Goal: Information Seeking & Learning: Learn about a topic

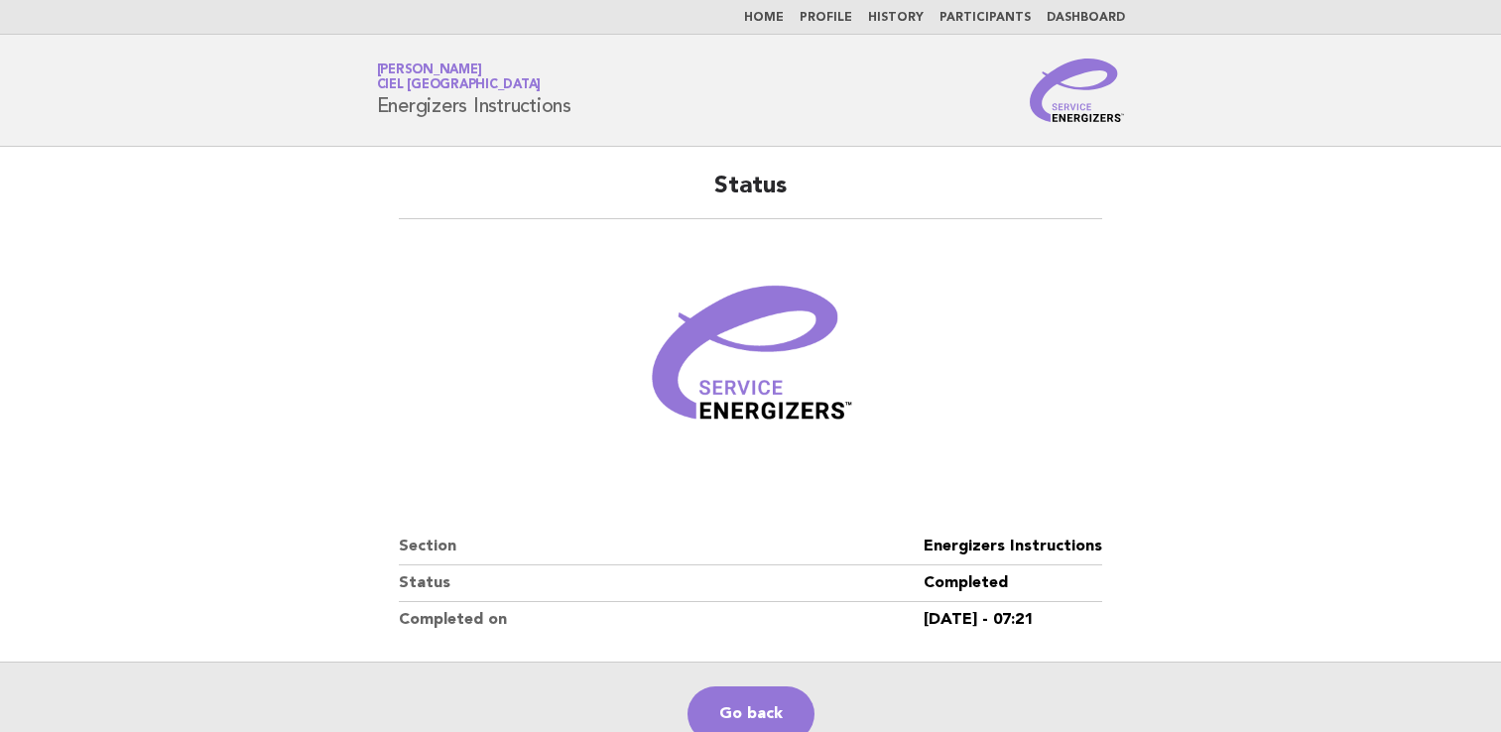
scroll to position [99, 0]
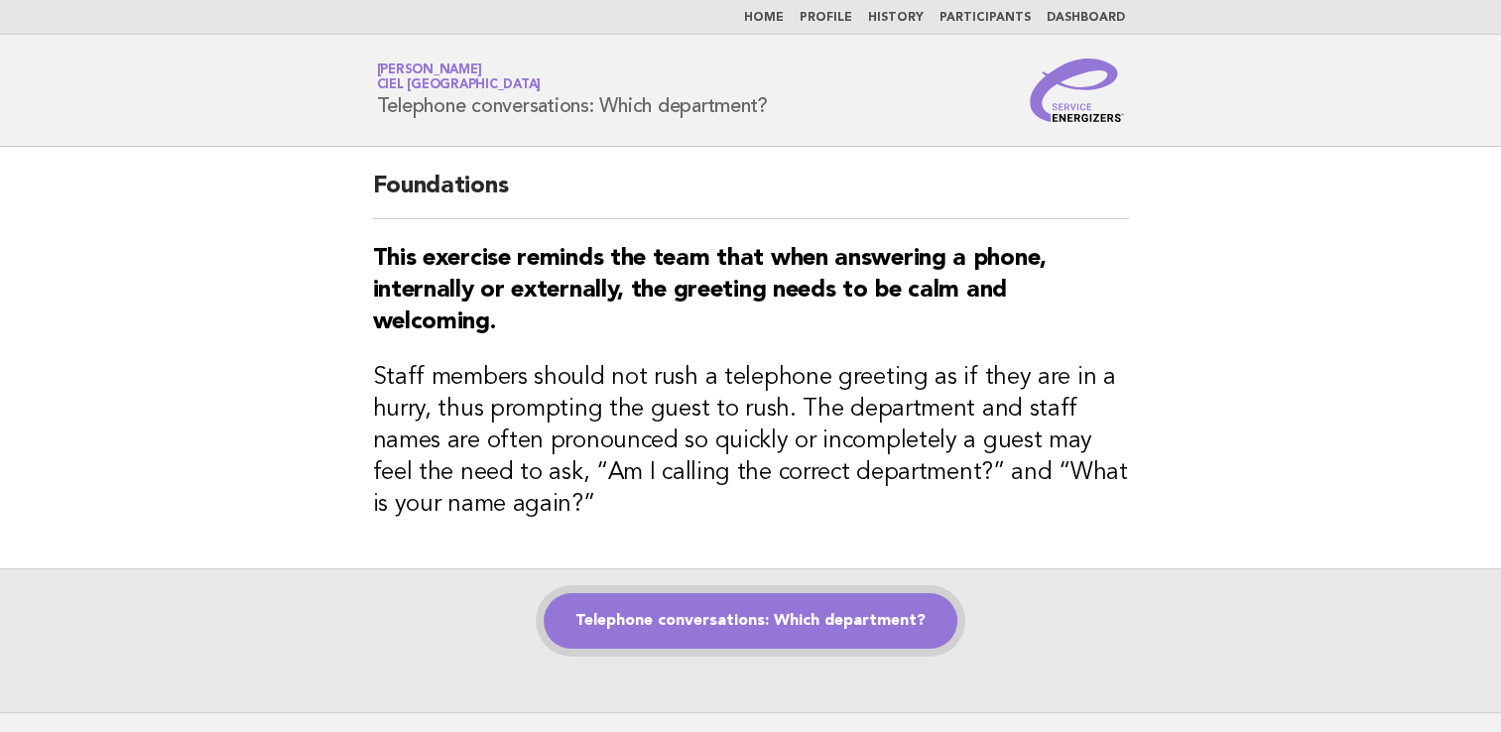
click at [749, 616] on link "Telephone conversations: Which department?" at bounding box center [751, 621] width 414 height 56
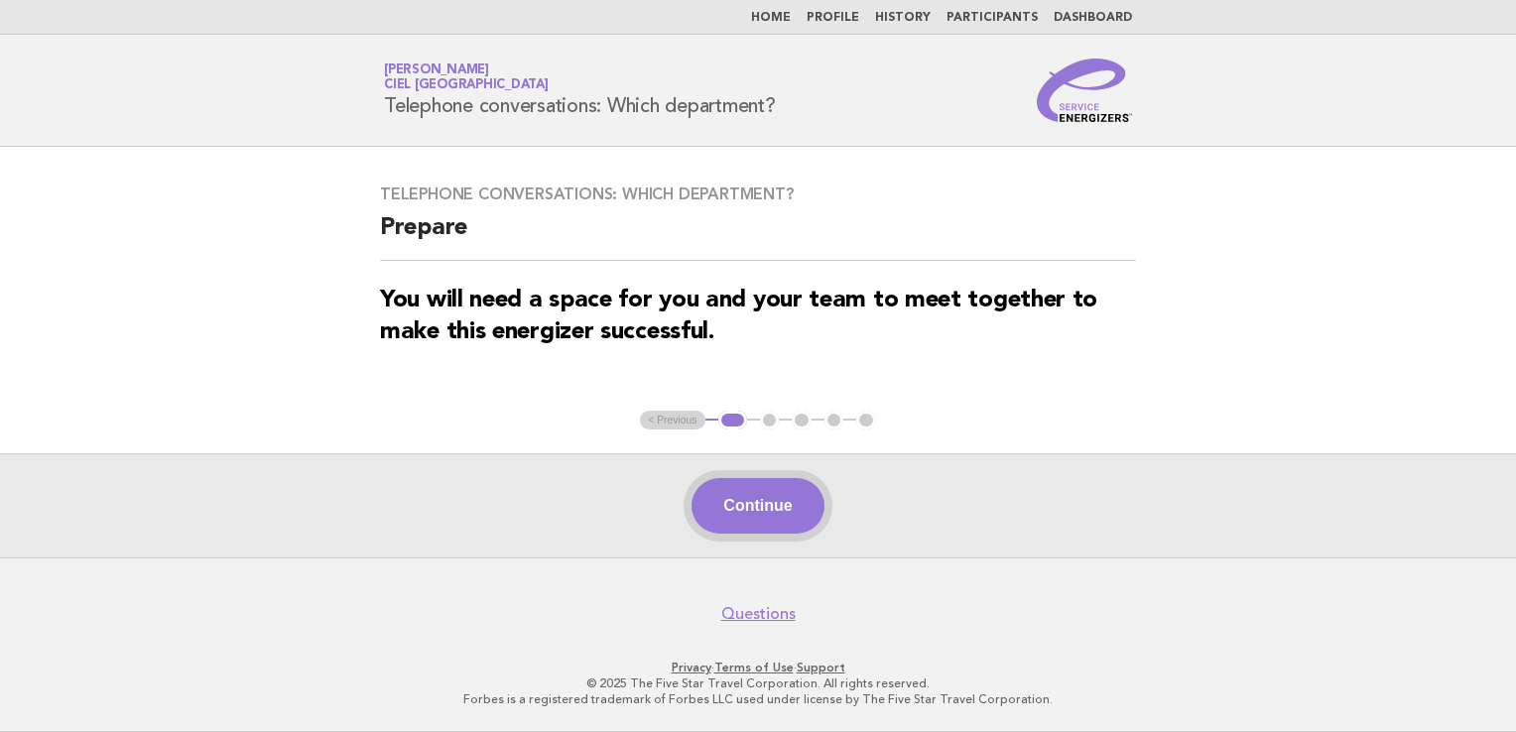
click at [778, 496] on button "Continue" at bounding box center [758, 506] width 132 height 56
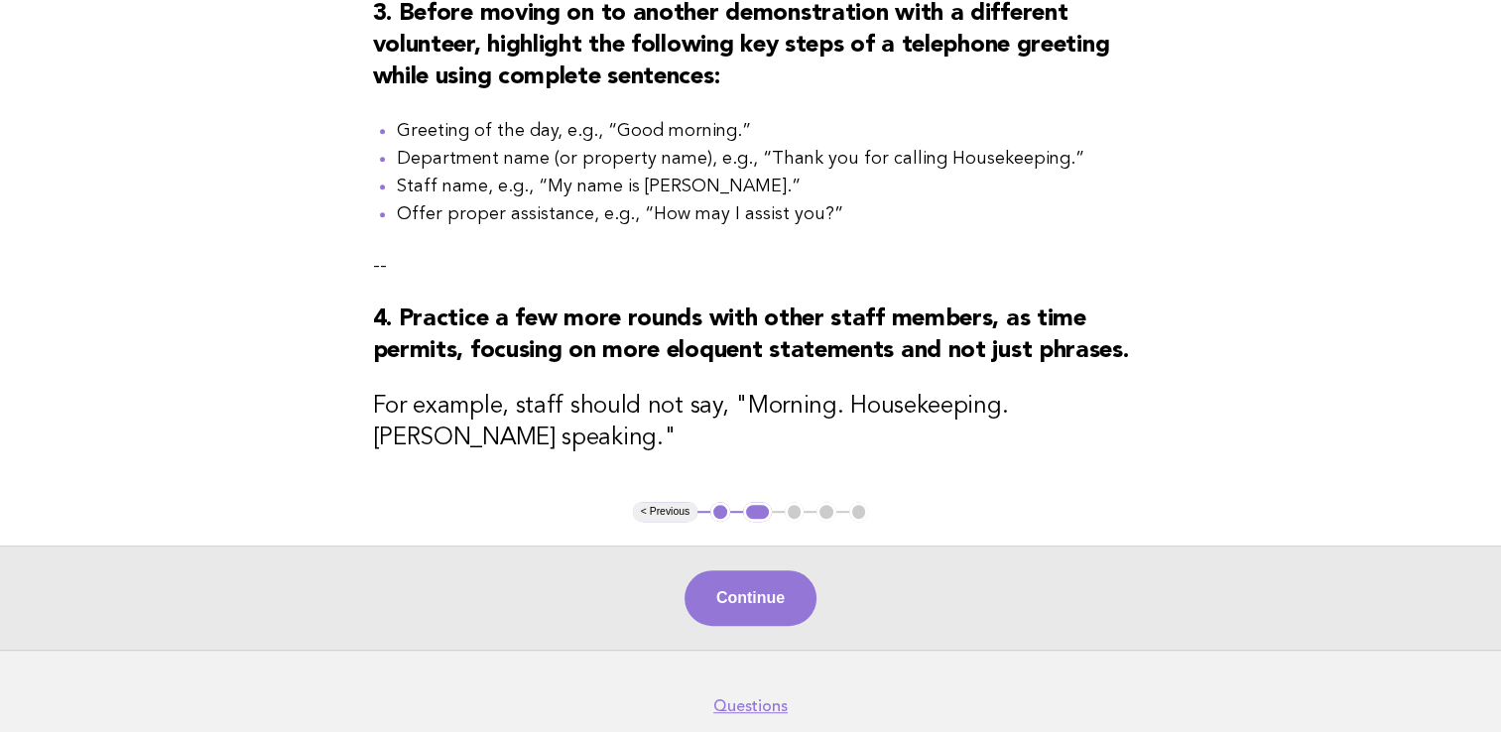
scroll to position [893, 0]
click at [746, 625] on button "Continue" at bounding box center [751, 597] width 132 height 56
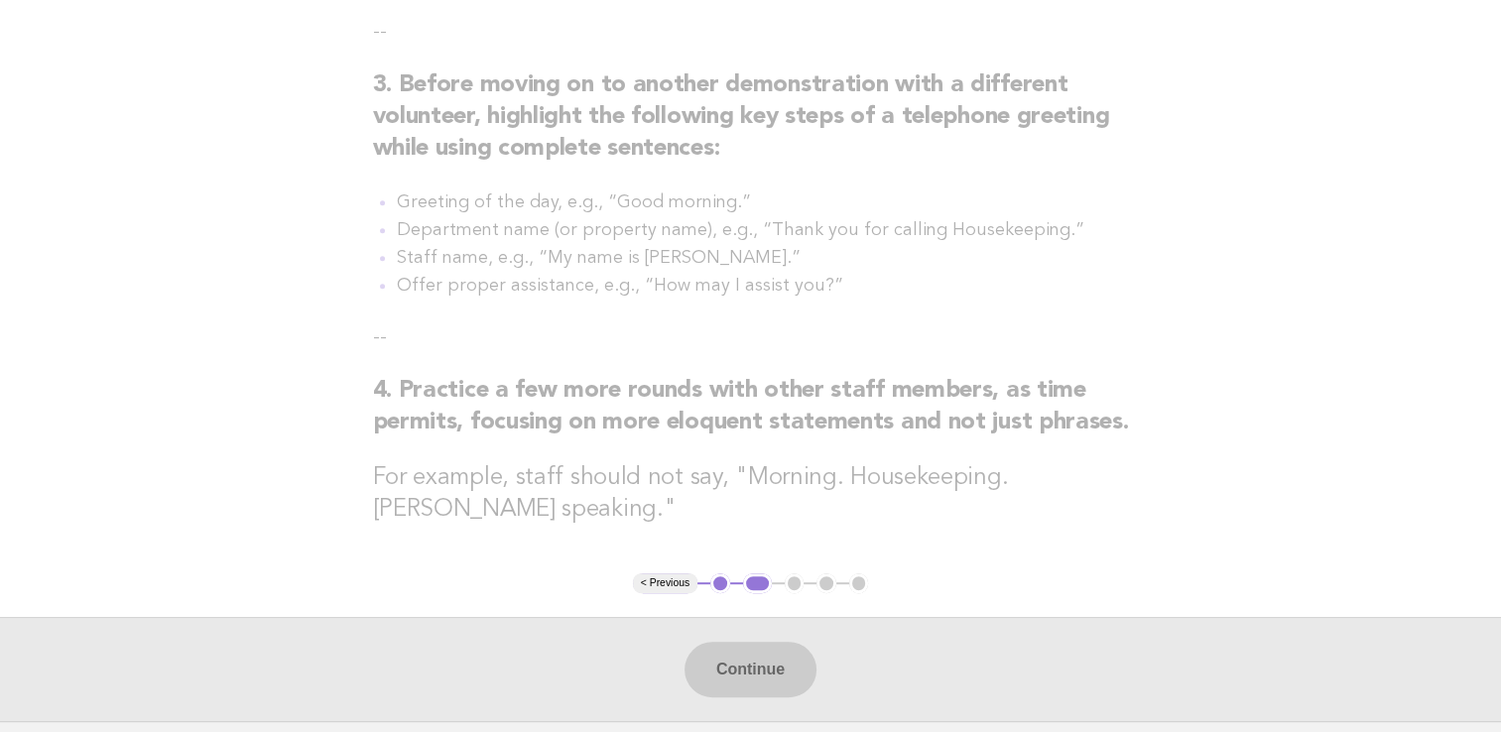
scroll to position [1027, 0]
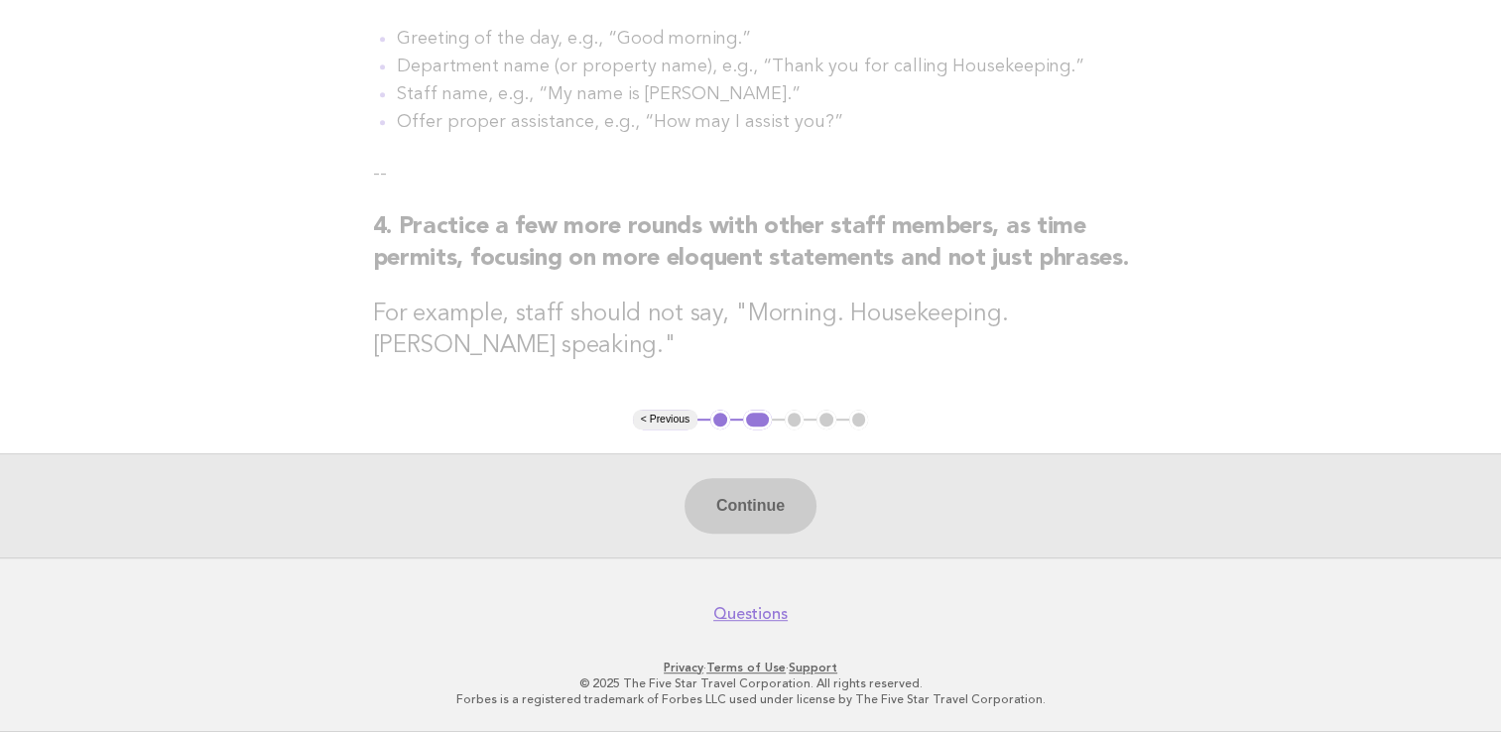
click at [738, 522] on div "Continue" at bounding box center [750, 505] width 1501 height 104
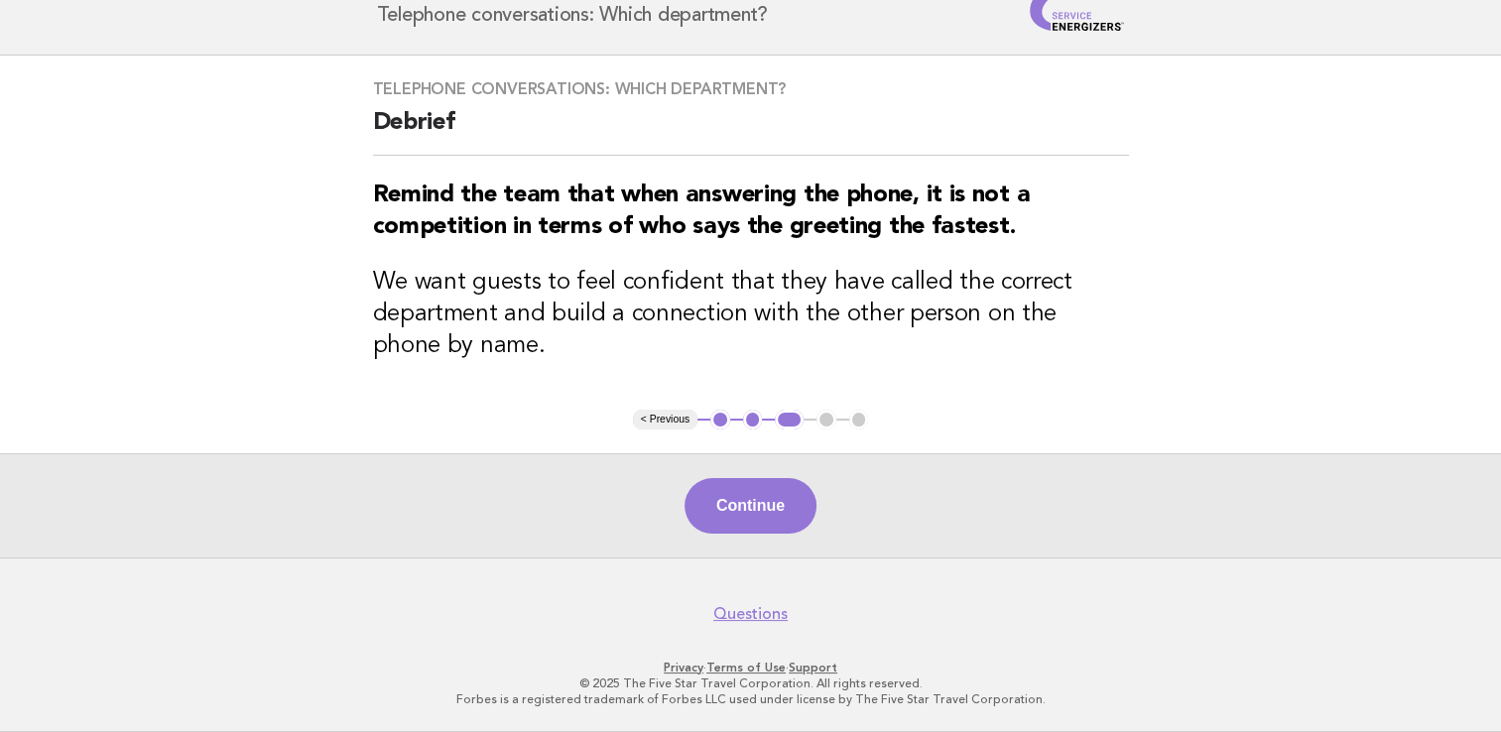
scroll to position [0, 0]
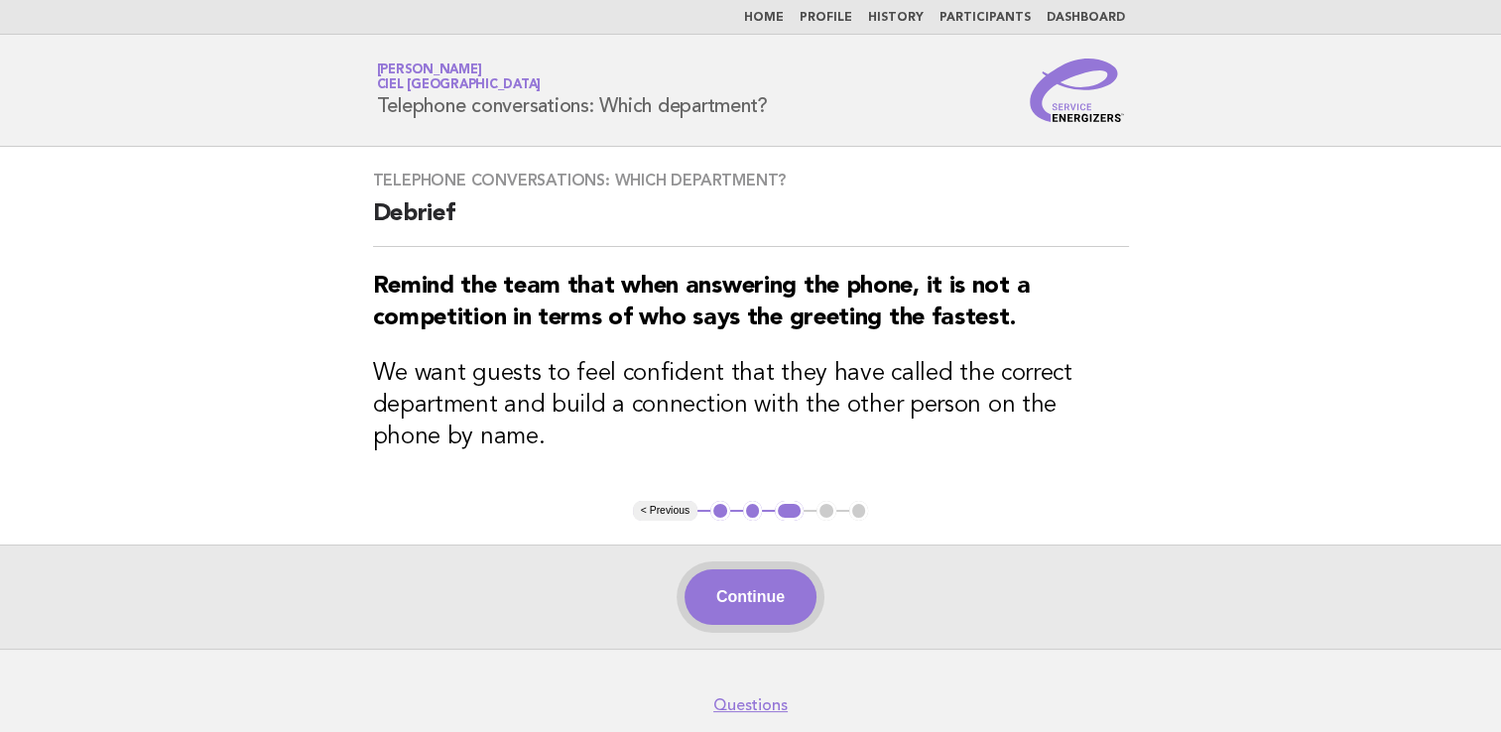
click at [766, 583] on button "Continue" at bounding box center [751, 597] width 132 height 56
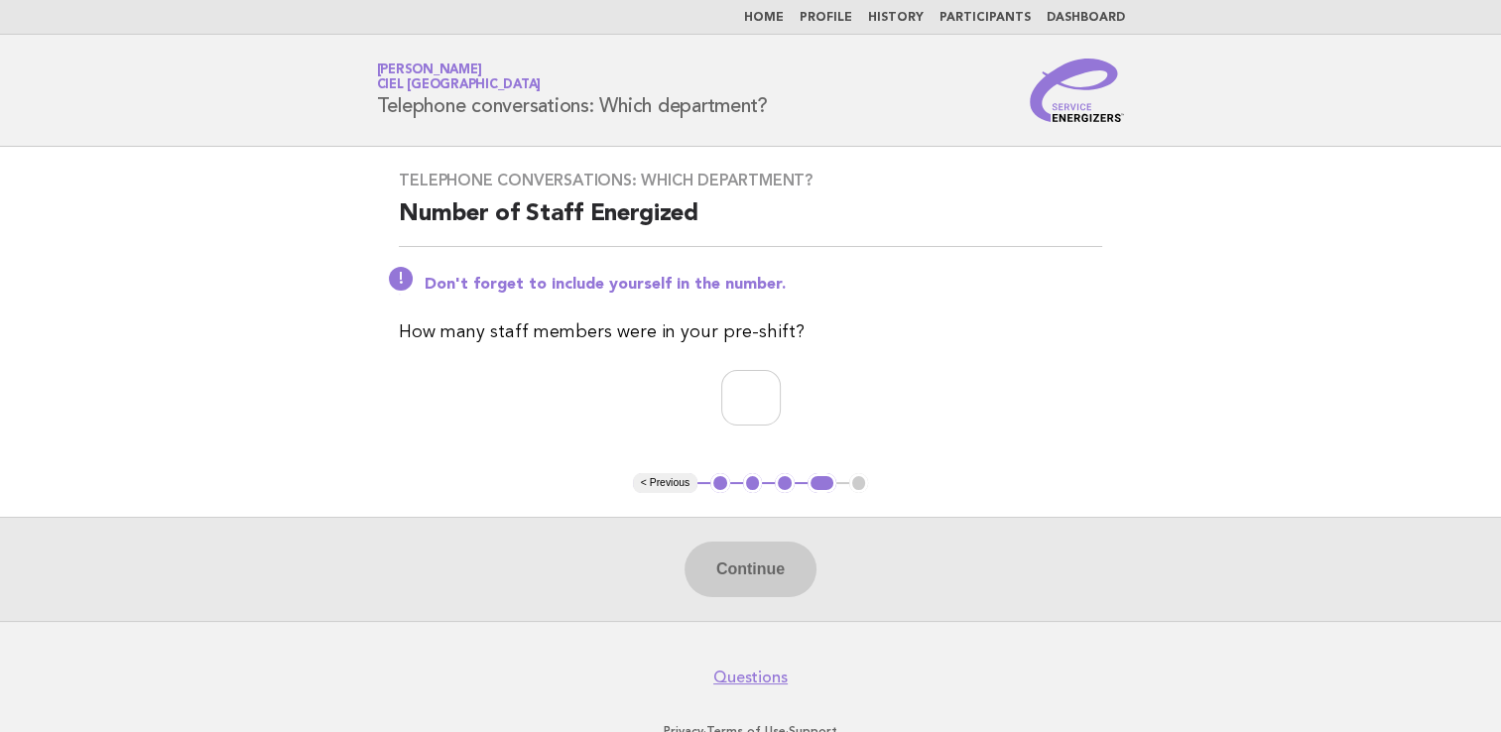
click at [774, 570] on div "Continue" at bounding box center [750, 569] width 1501 height 104
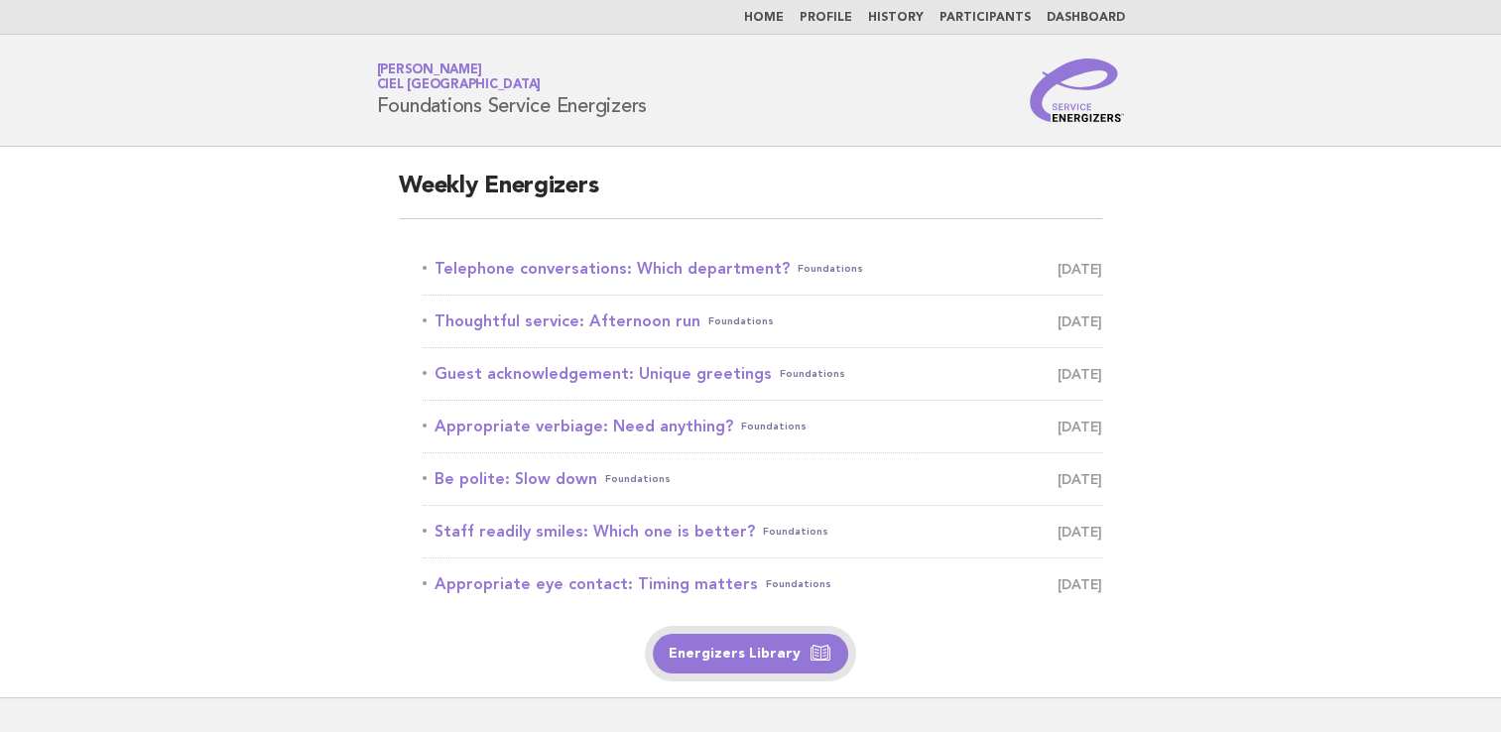
click at [762, 654] on link "Energizers Library" at bounding box center [750, 654] width 195 height 40
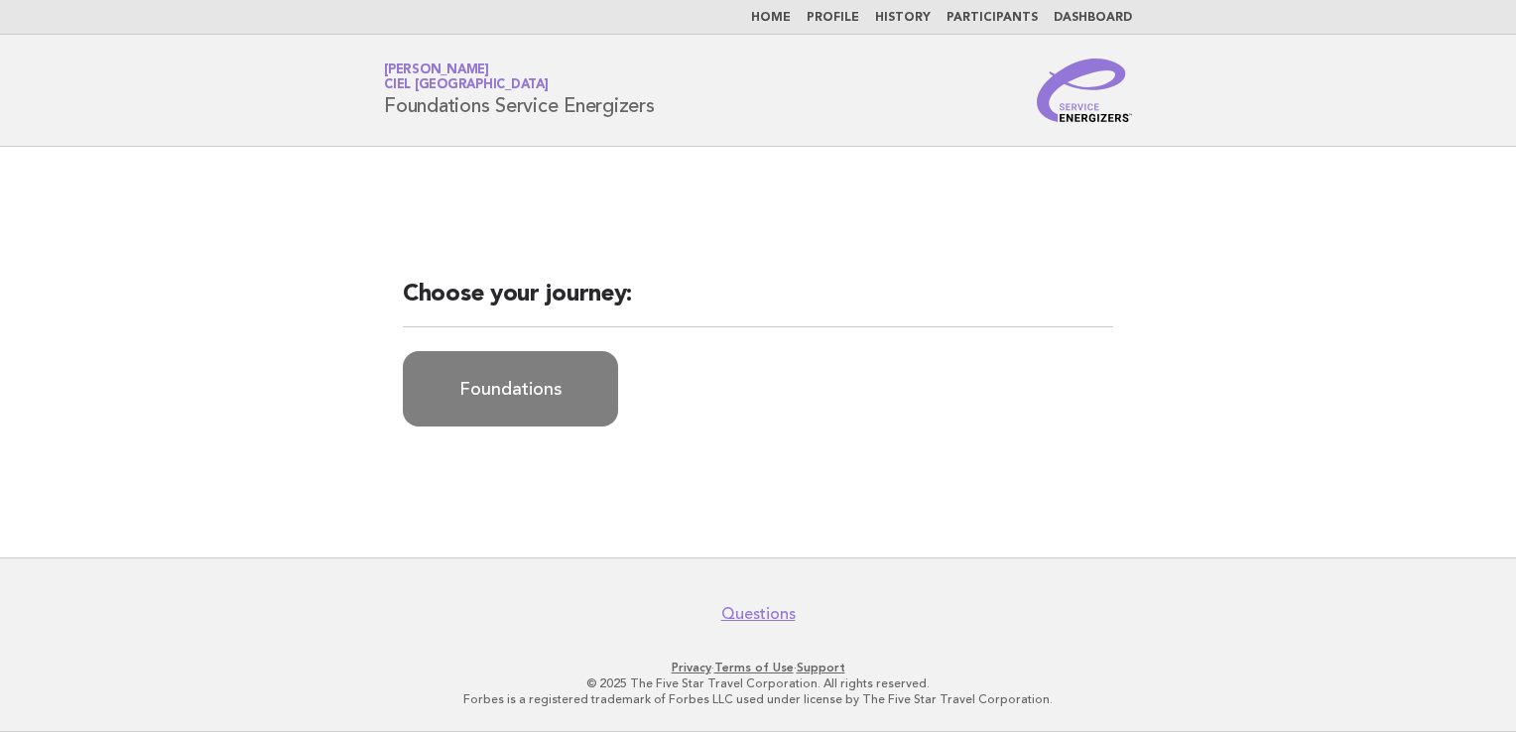
click at [593, 396] on link "Foundations" at bounding box center [510, 388] width 215 height 75
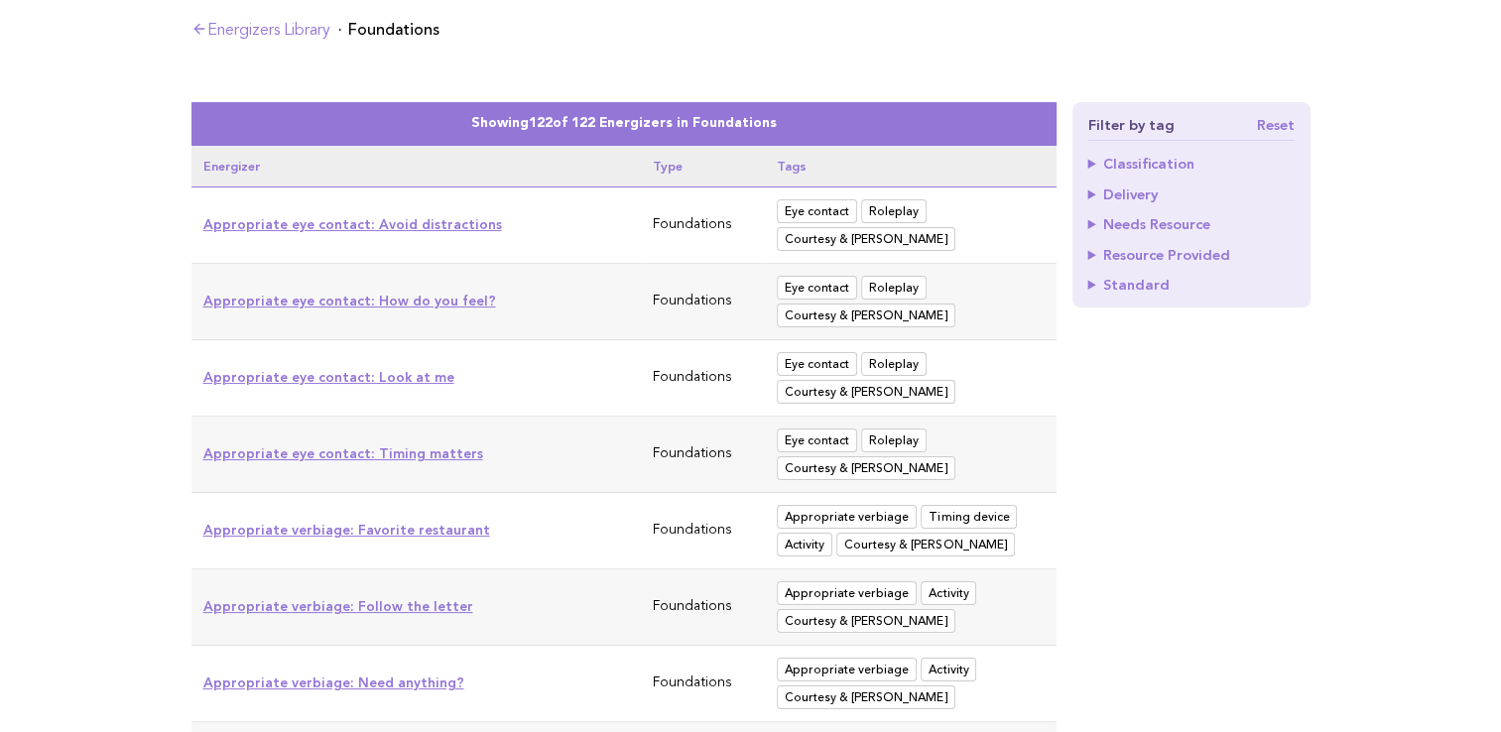
scroll to position [198, 0]
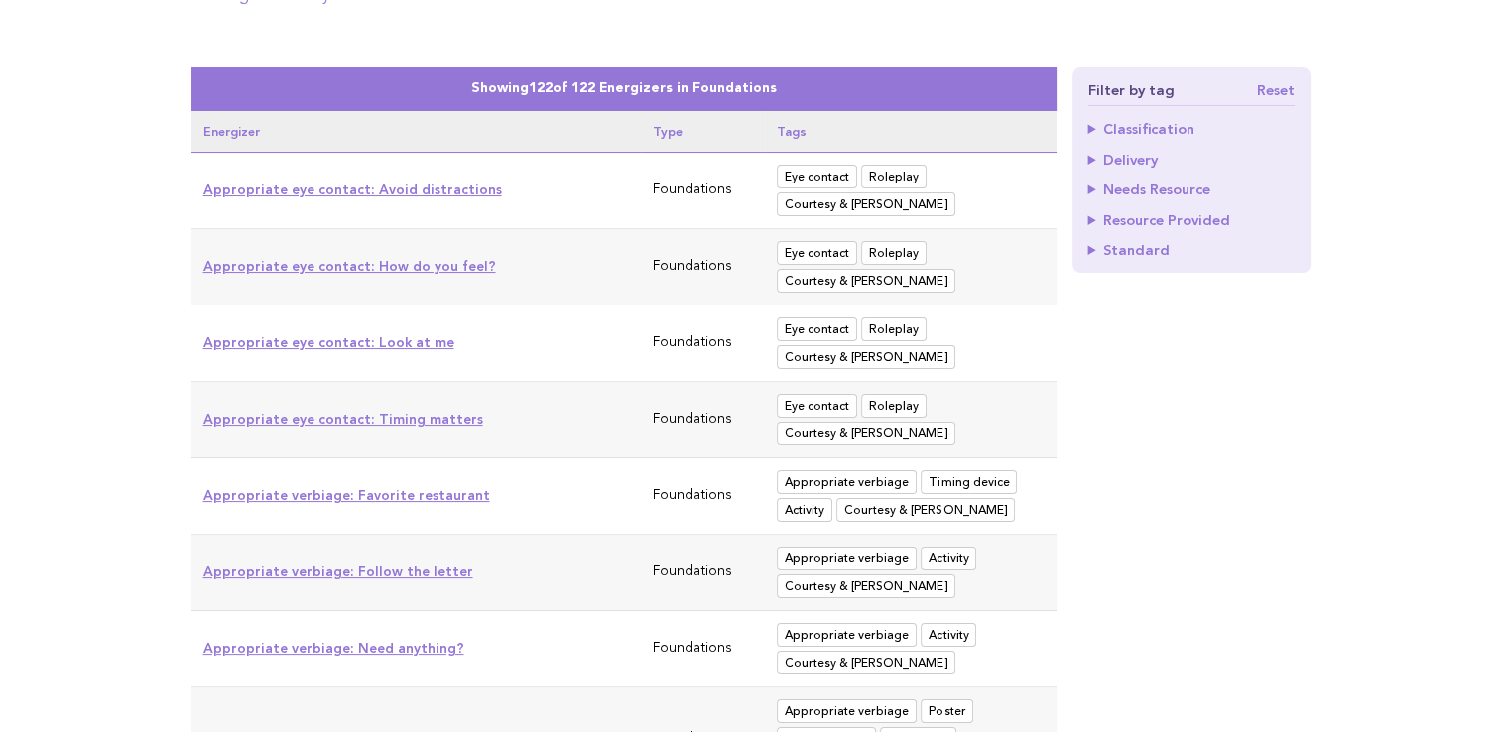
click at [411, 341] on link "Appropriate eye contact: Look at me" at bounding box center [328, 342] width 251 height 16
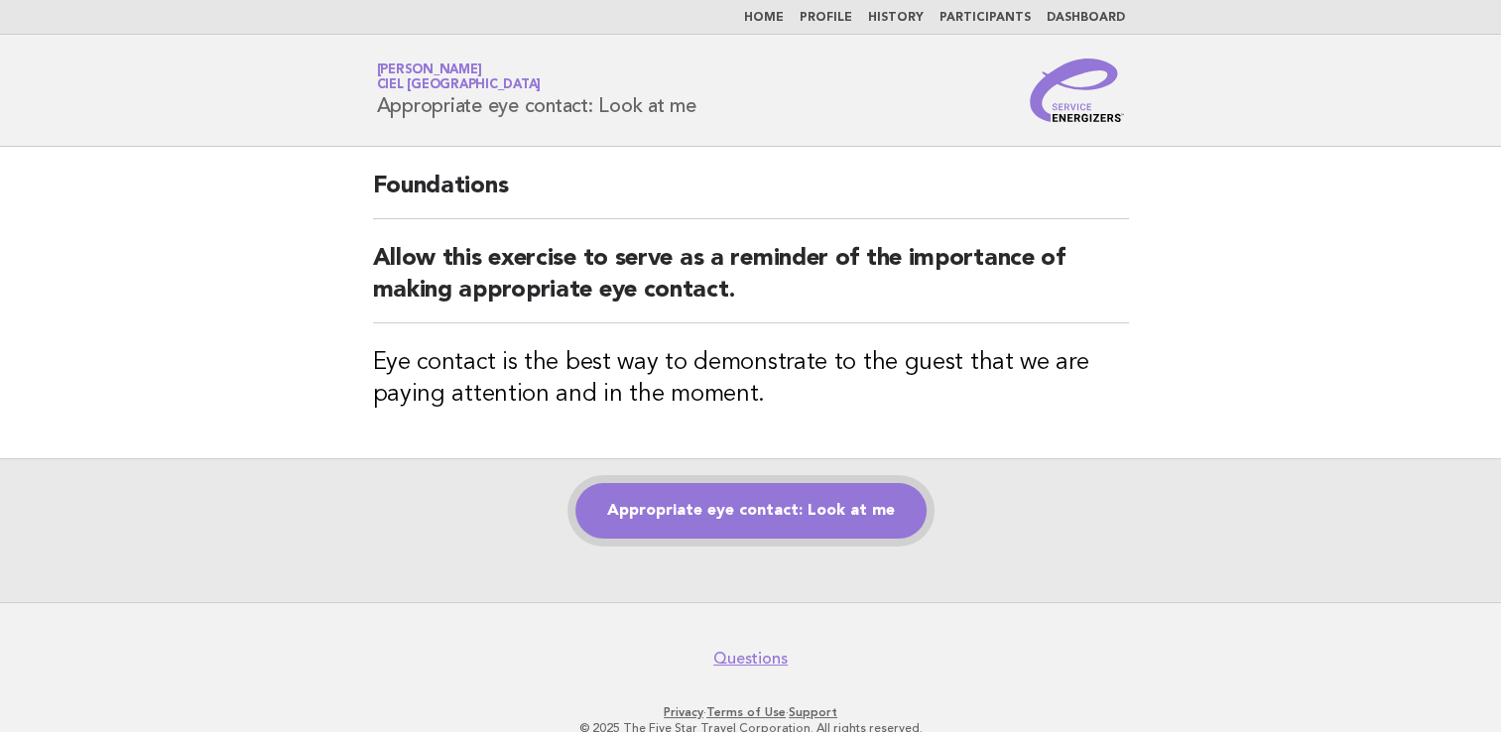
click at [832, 518] on link "Appropriate eye contact: Look at me" at bounding box center [750, 511] width 351 height 56
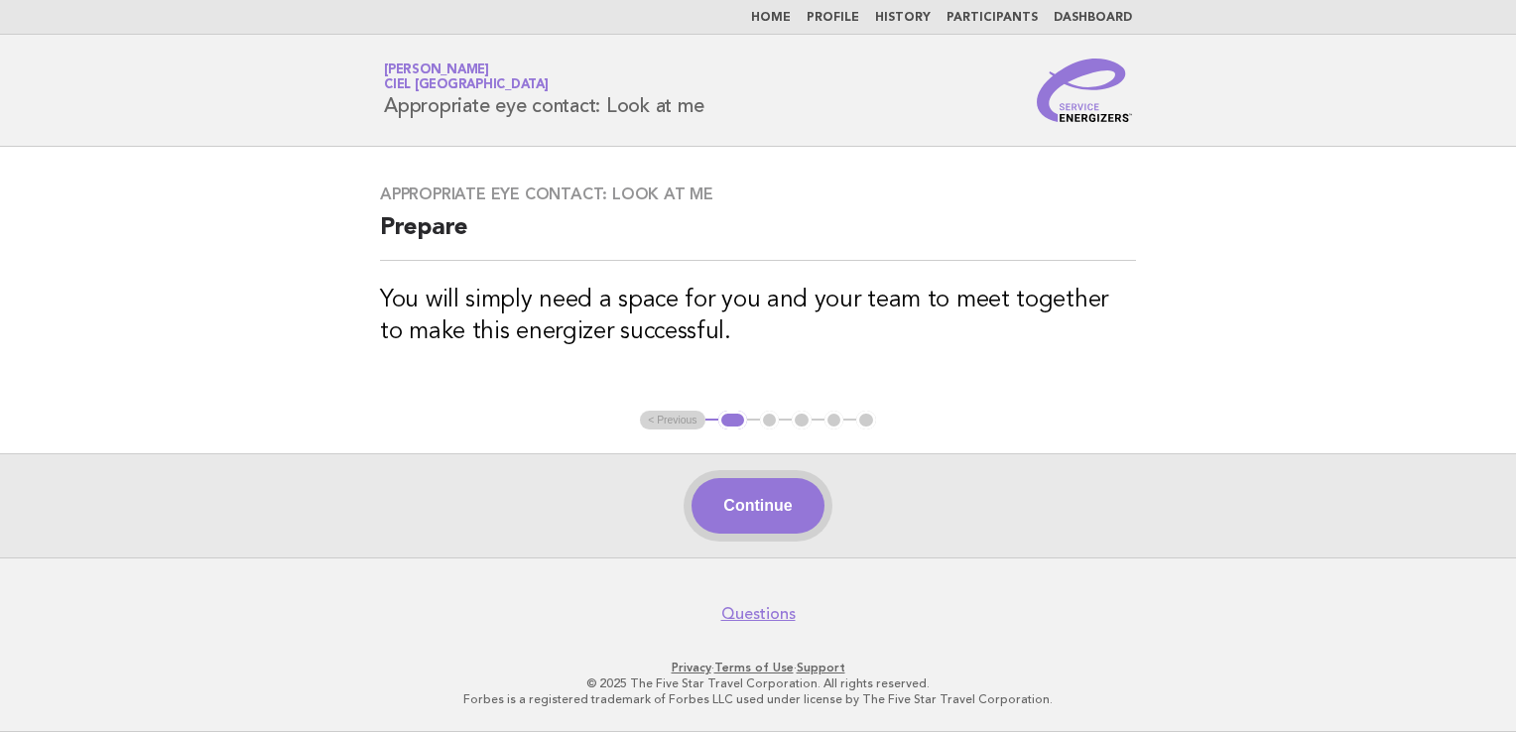
click at [784, 495] on button "Continue" at bounding box center [758, 506] width 132 height 56
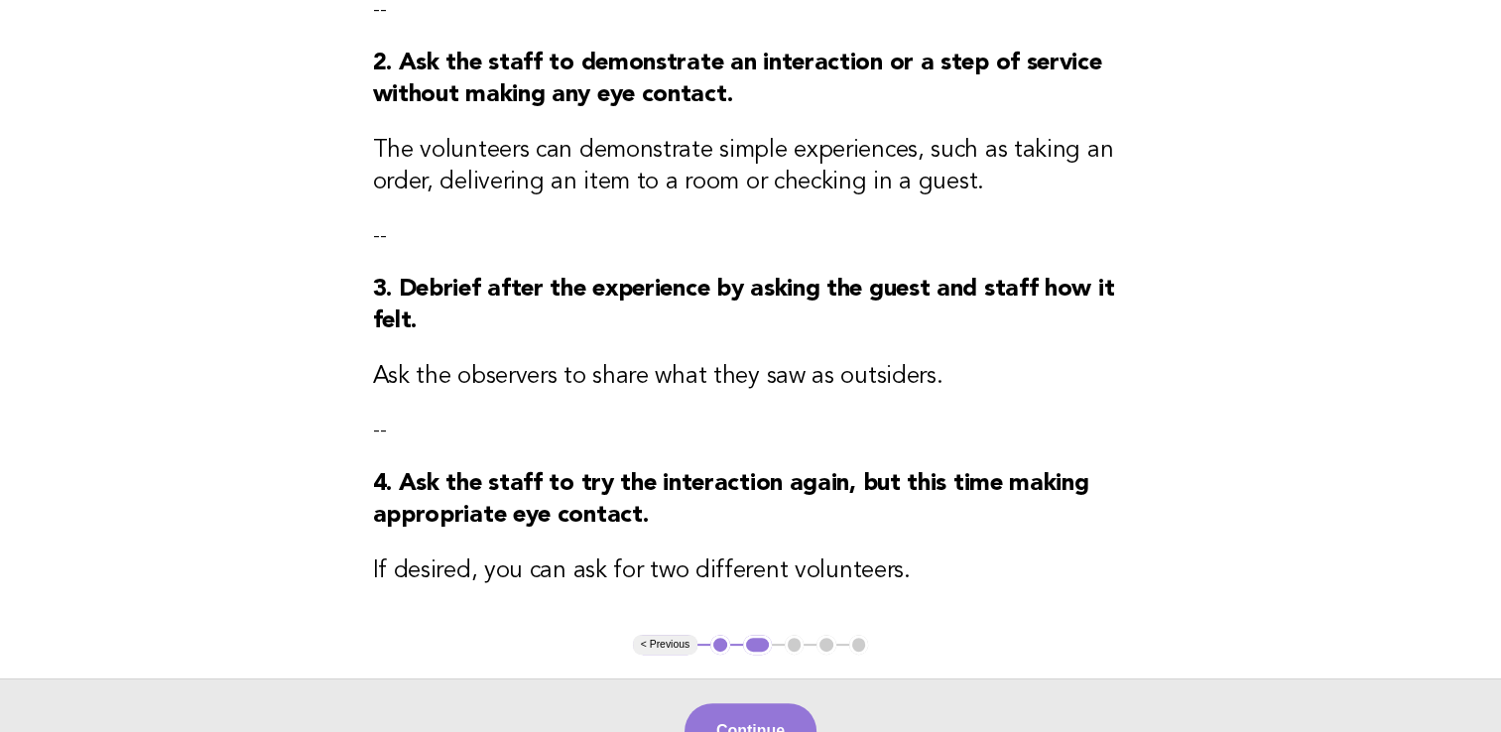
scroll to position [397, 0]
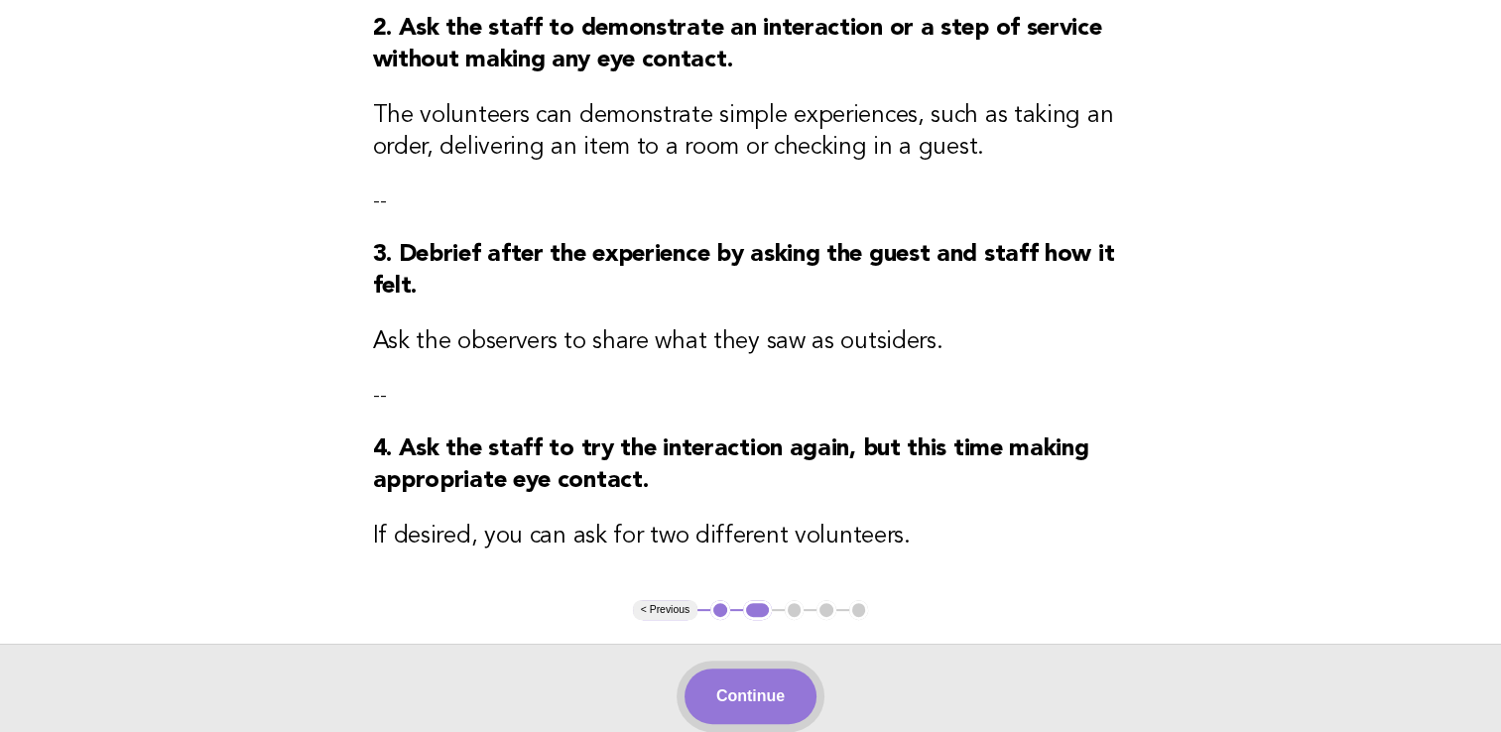
click at [788, 703] on button "Continue" at bounding box center [751, 697] width 132 height 56
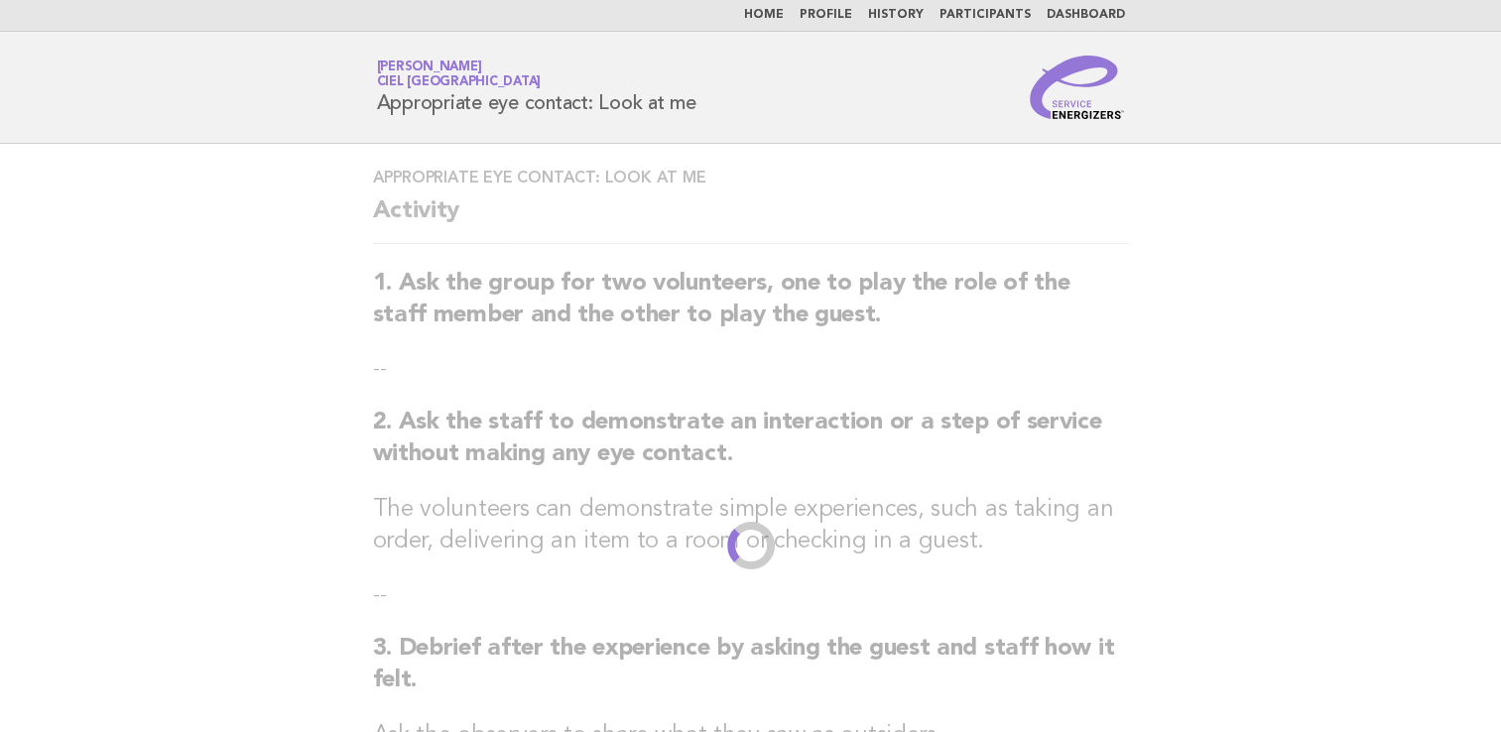
scroll to position [0, 0]
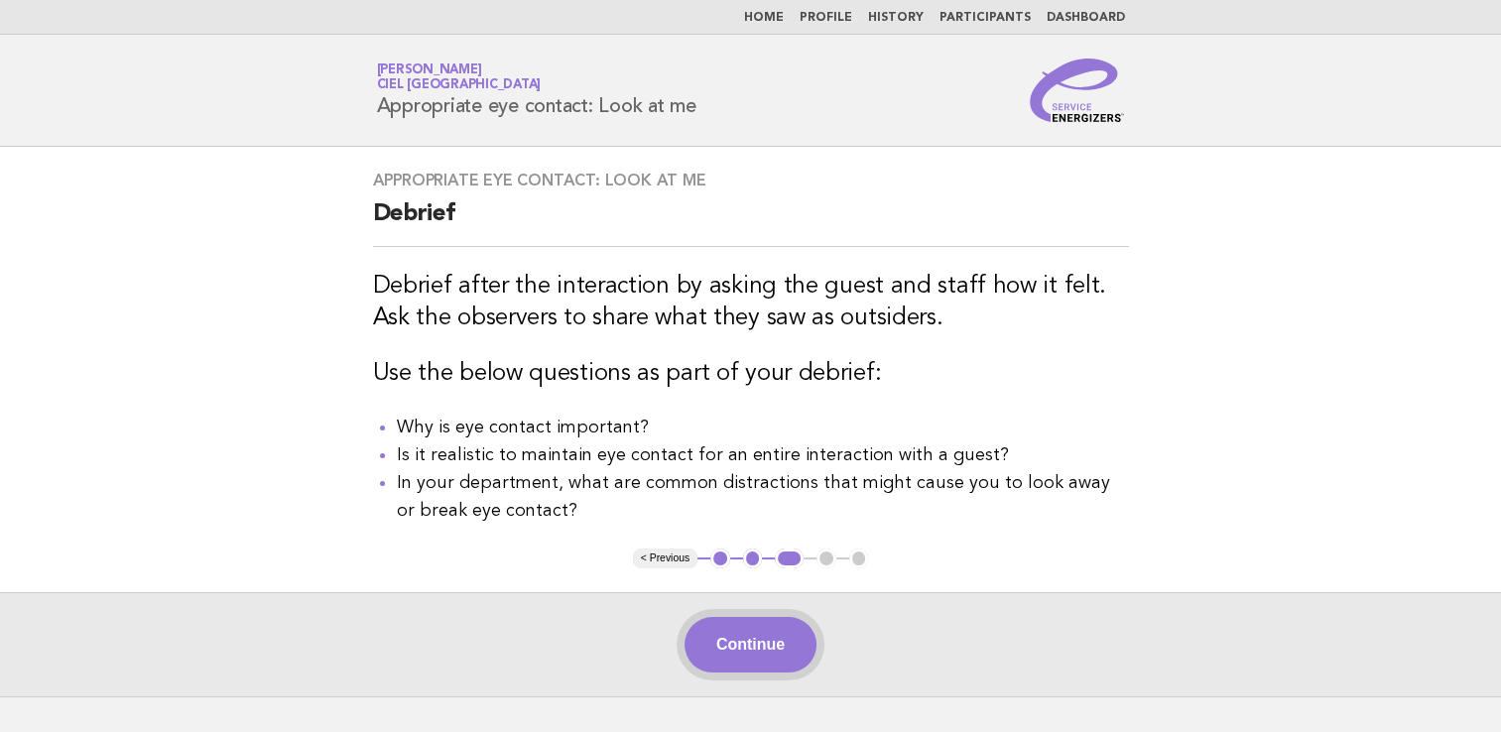
click at [778, 626] on button "Continue" at bounding box center [751, 645] width 132 height 56
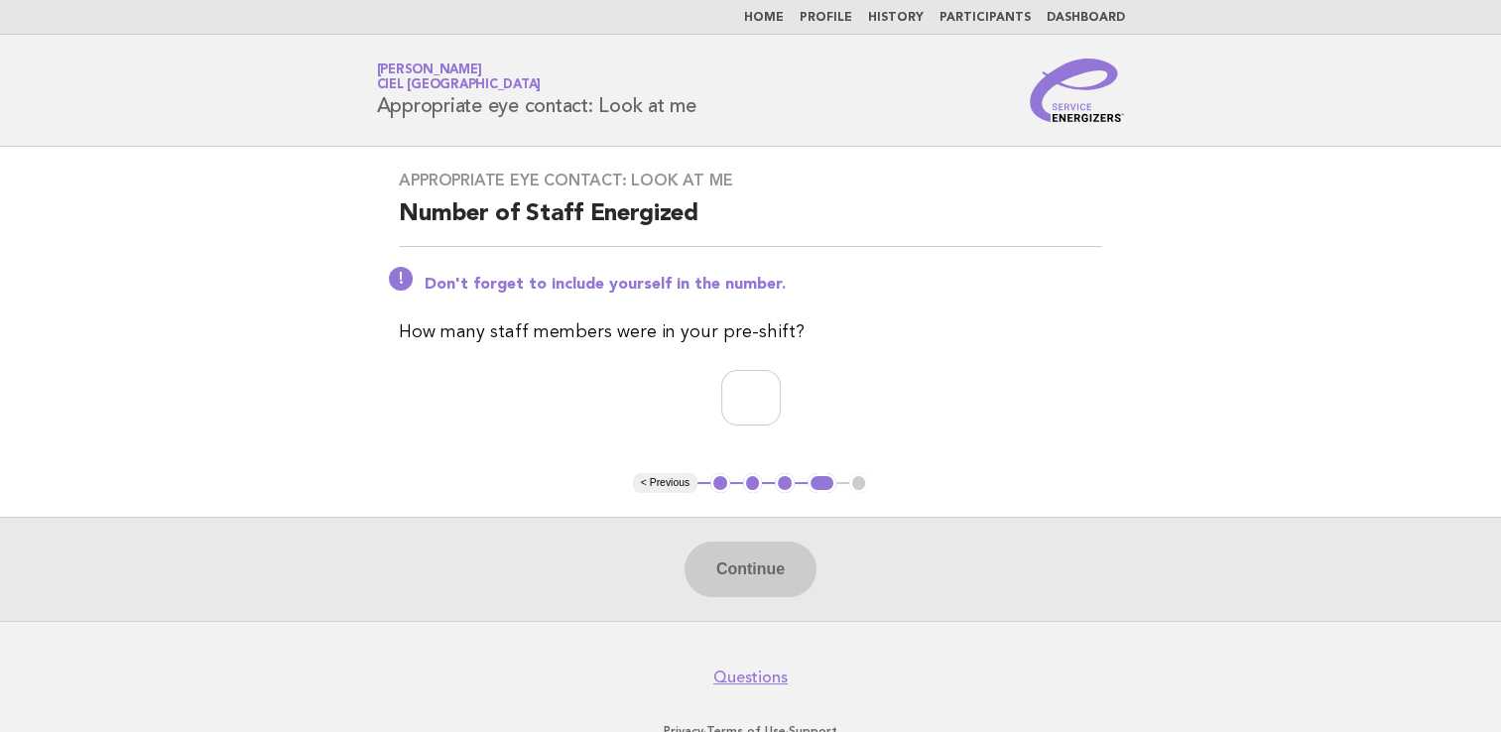
click at [1058, 109] on img at bounding box center [1077, 90] width 95 height 63
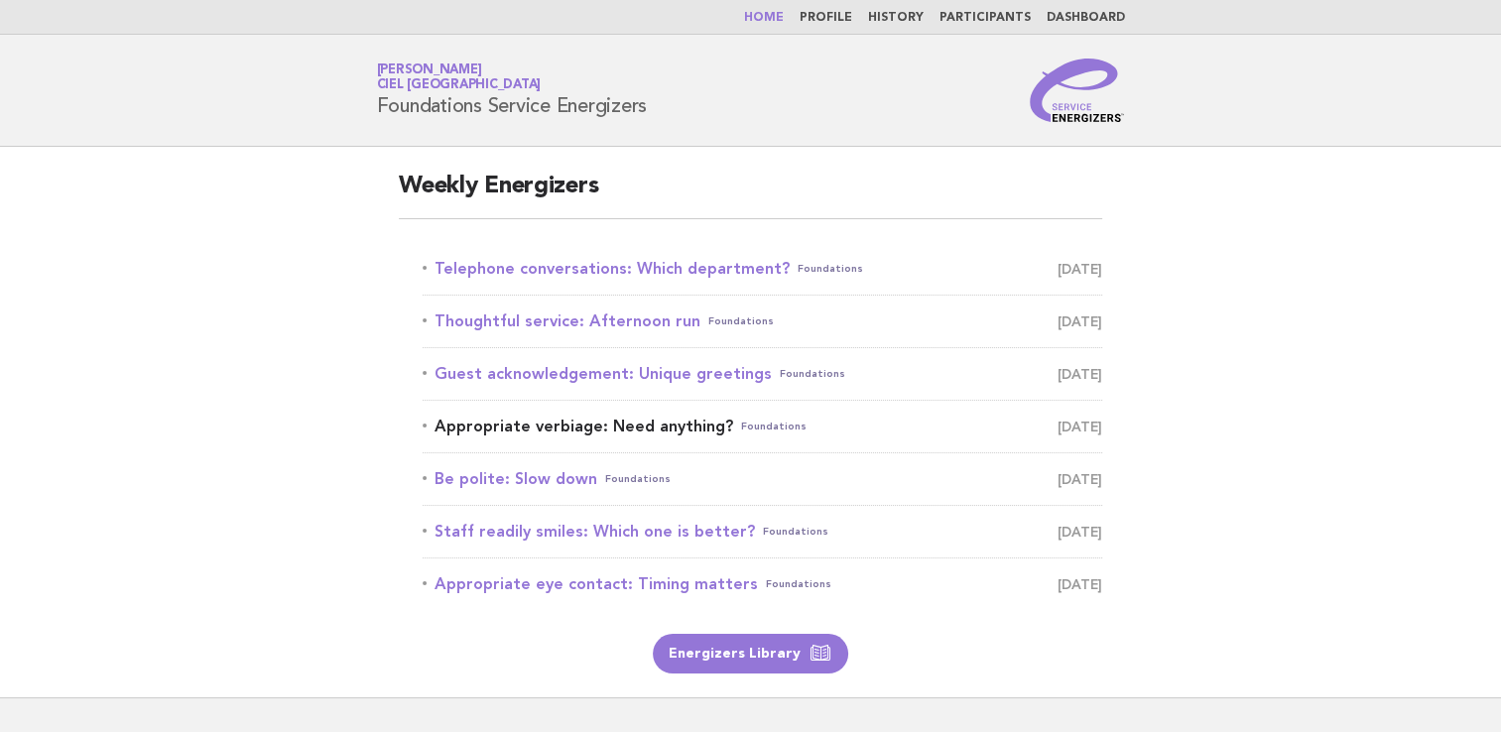
click at [685, 421] on link "Appropriate verbiage: Need anything? Foundations [DATE]" at bounding box center [763, 427] width 680 height 28
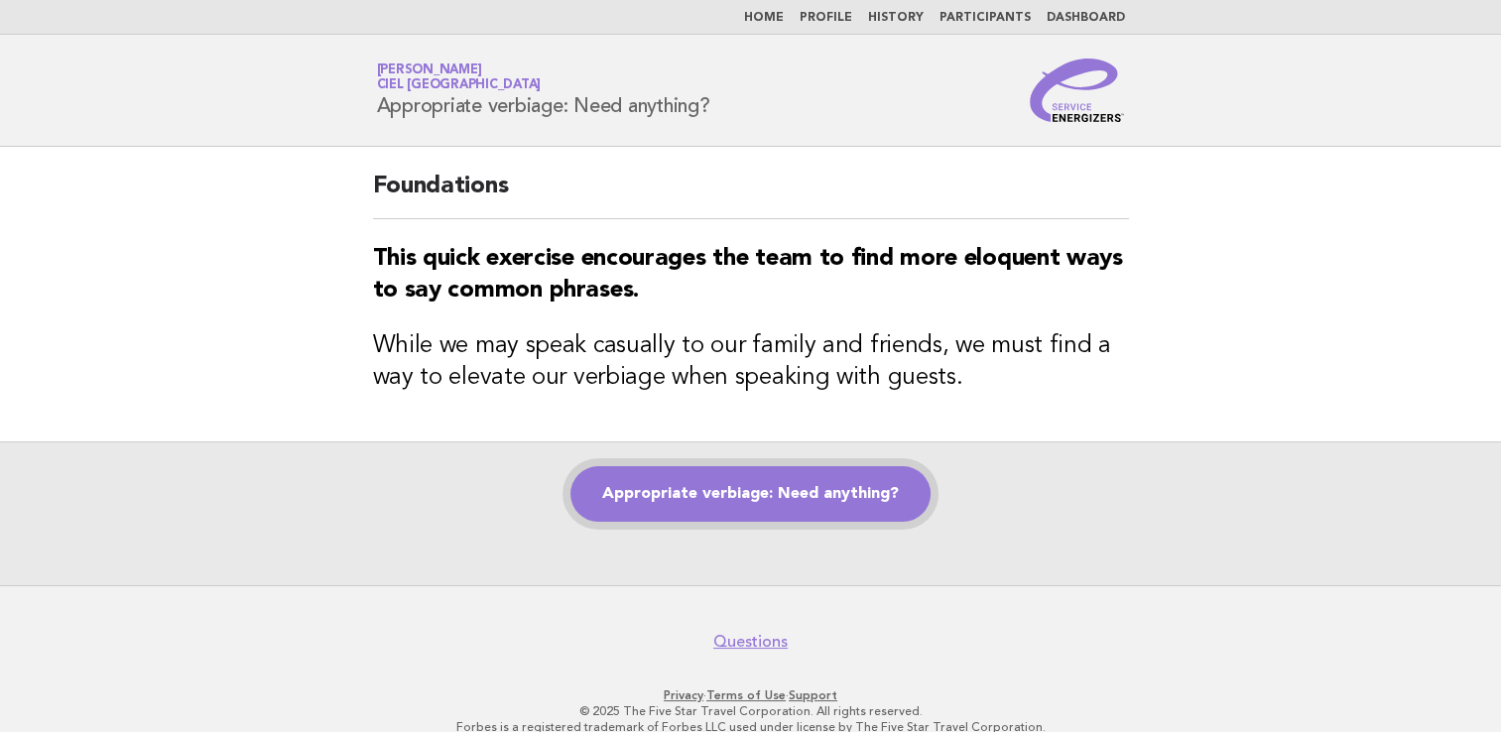
click at [883, 488] on link "Appropriate verbiage: Need anything?" at bounding box center [750, 494] width 360 height 56
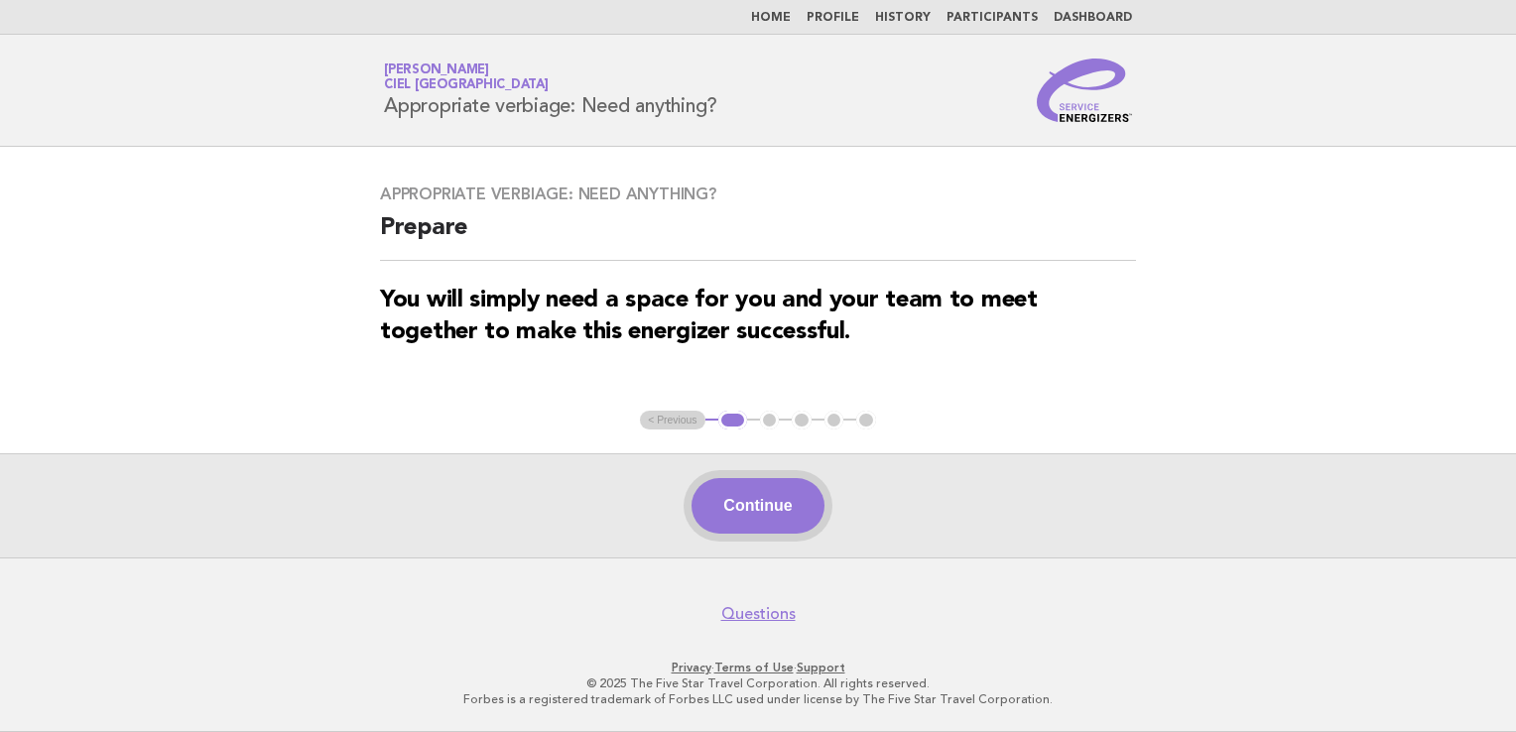
click at [805, 489] on button "Continue" at bounding box center [758, 506] width 132 height 56
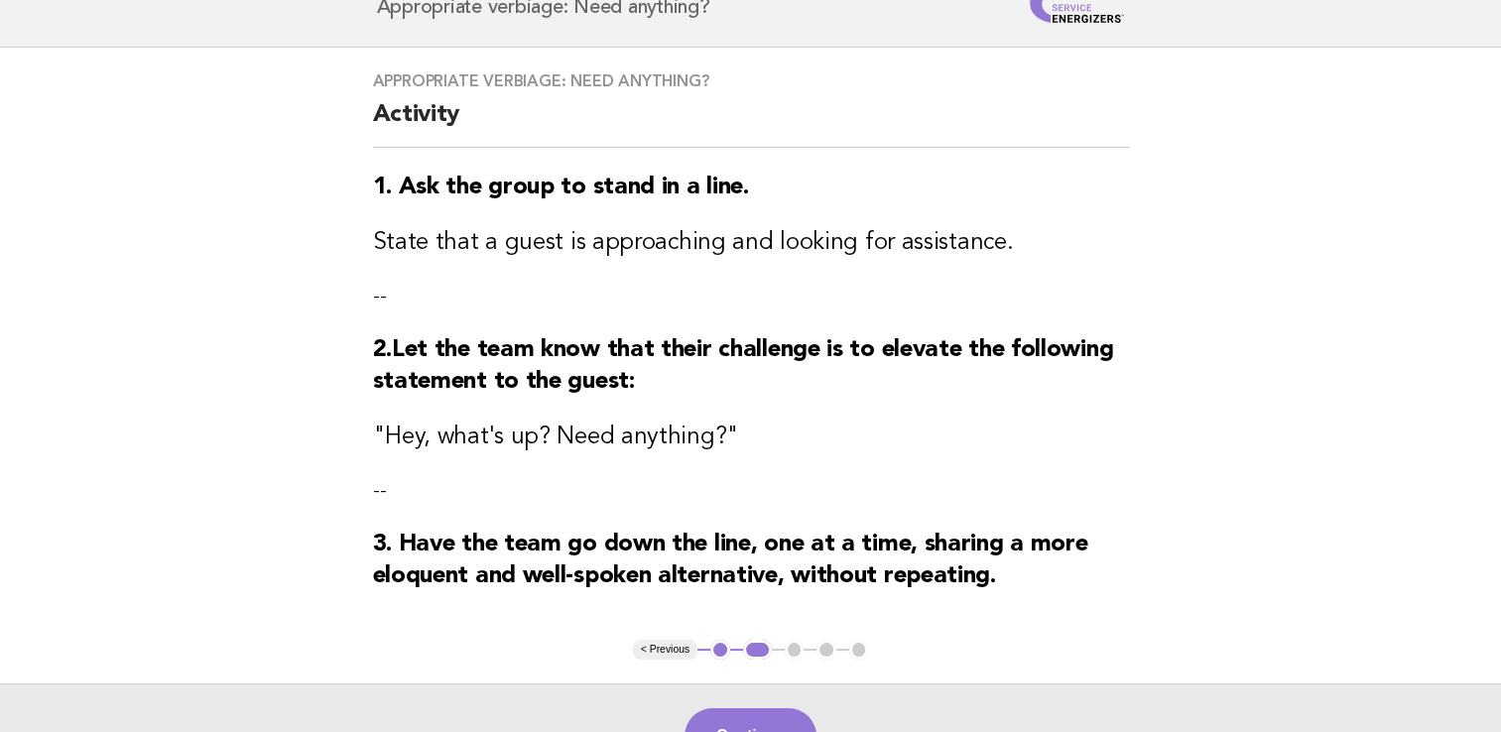
scroll to position [198, 0]
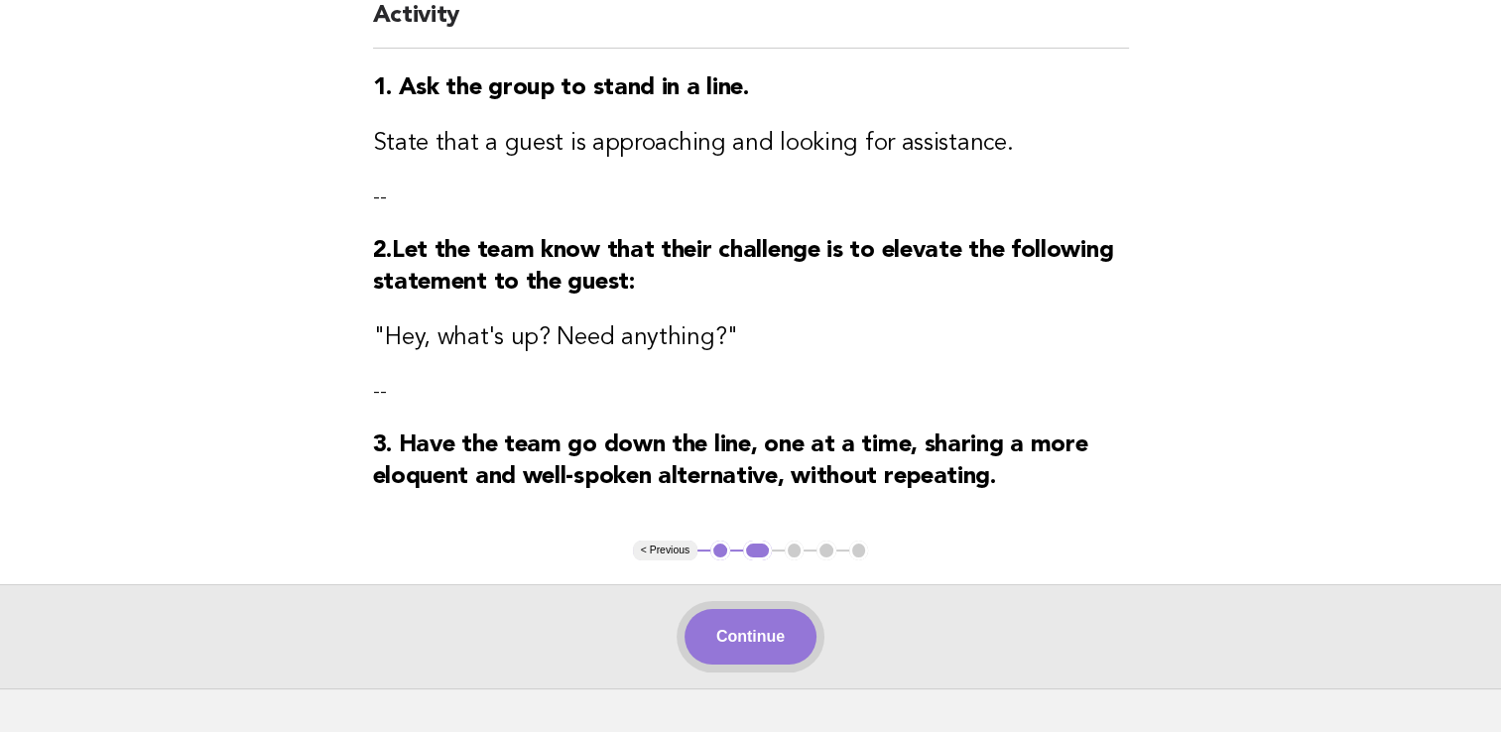
click at [781, 629] on button "Continue" at bounding box center [751, 637] width 132 height 56
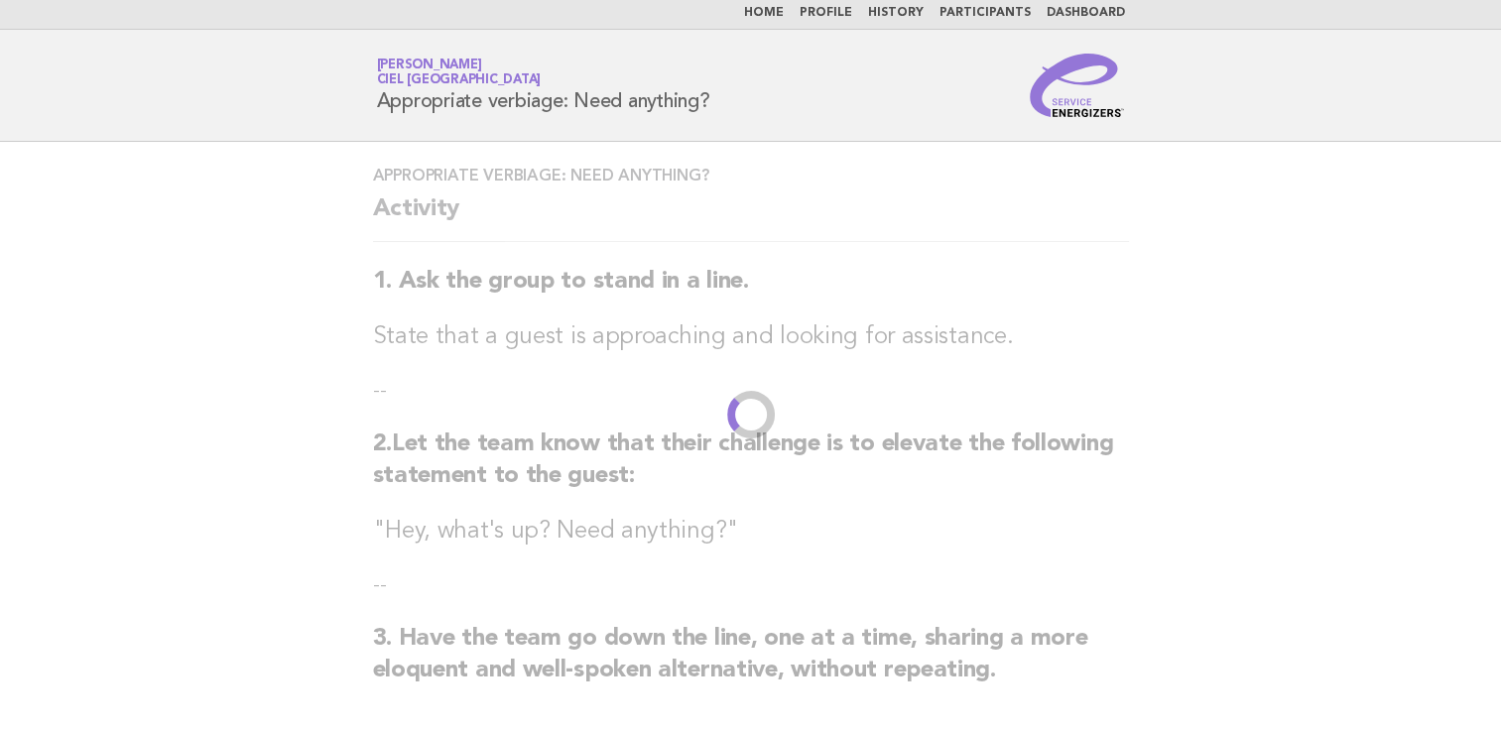
scroll to position [0, 0]
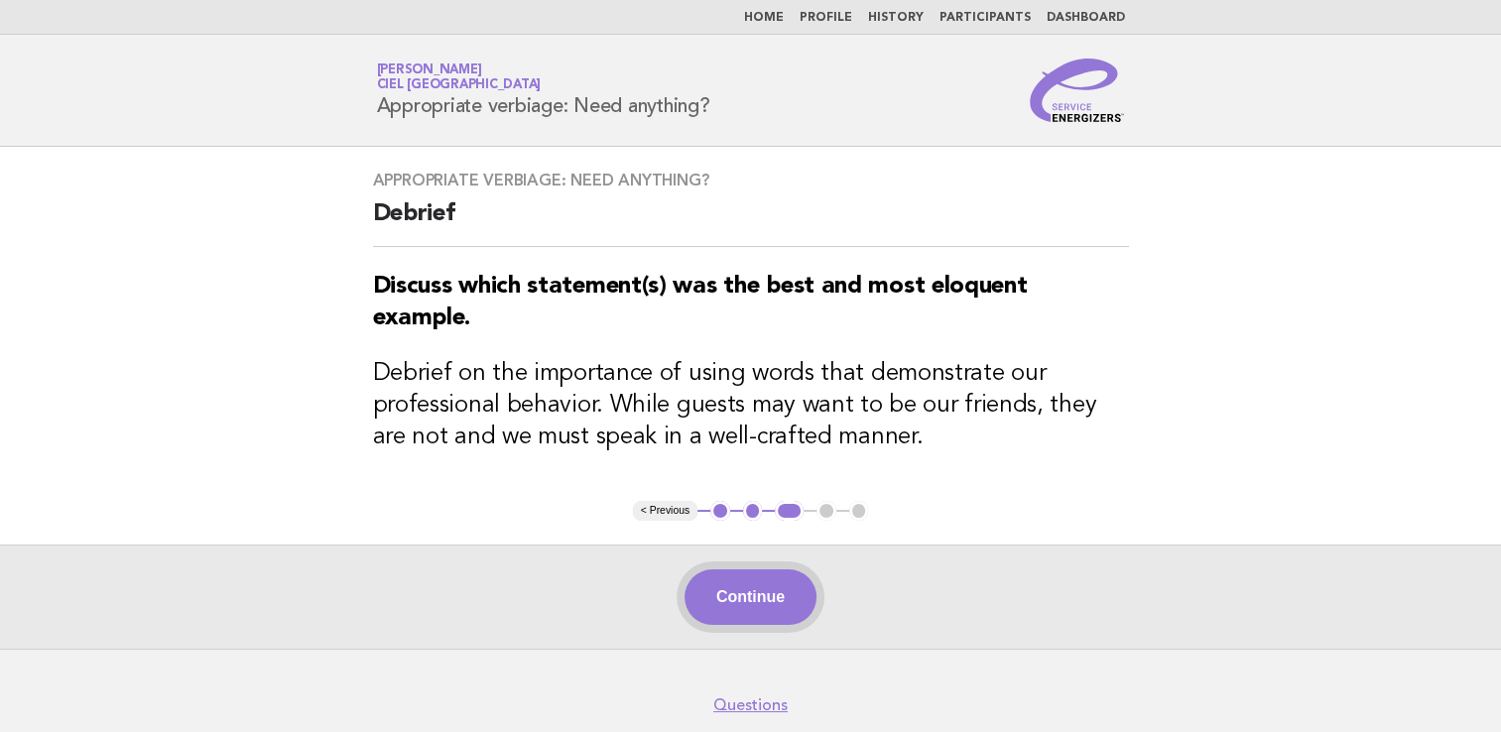
click at [790, 602] on button "Continue" at bounding box center [751, 597] width 132 height 56
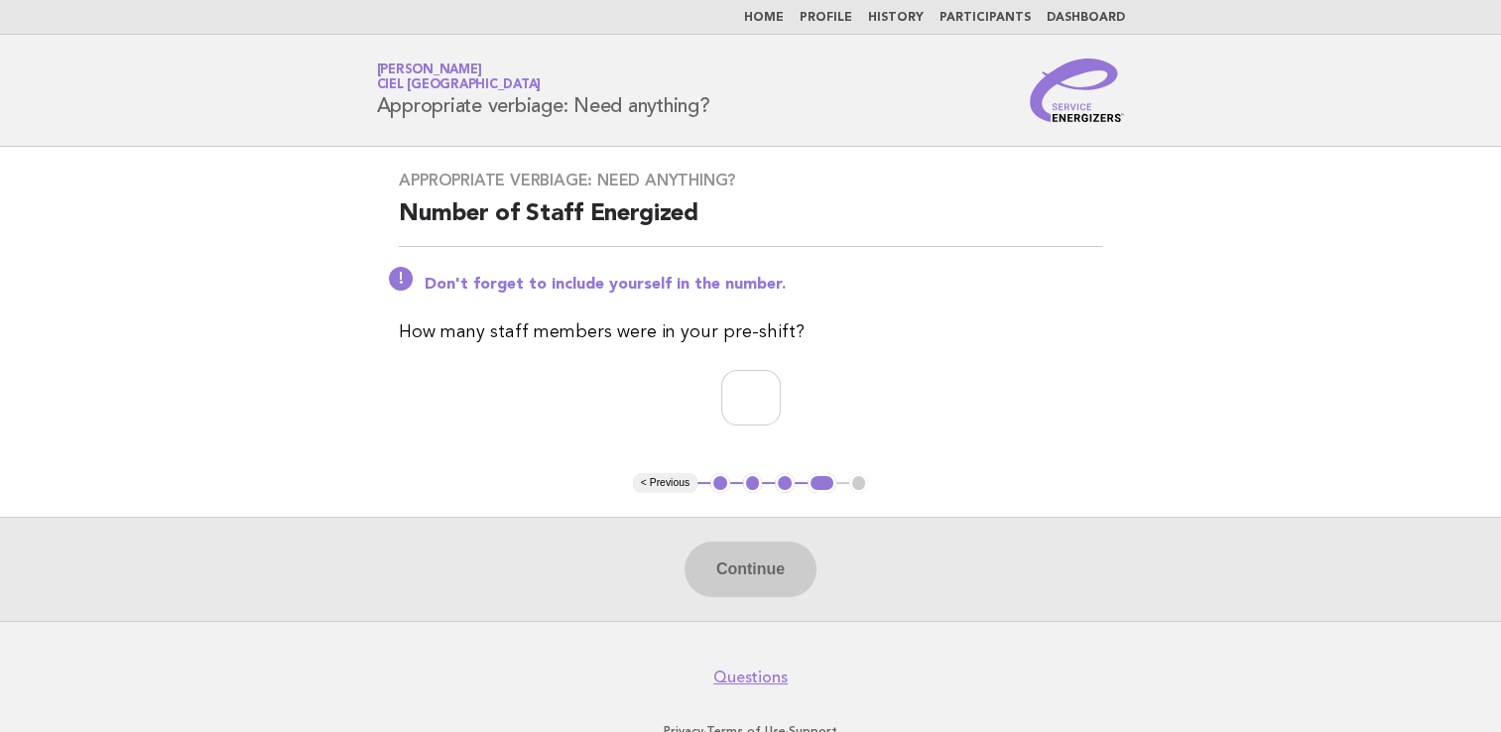
click at [1068, 113] on img at bounding box center [1077, 90] width 95 height 63
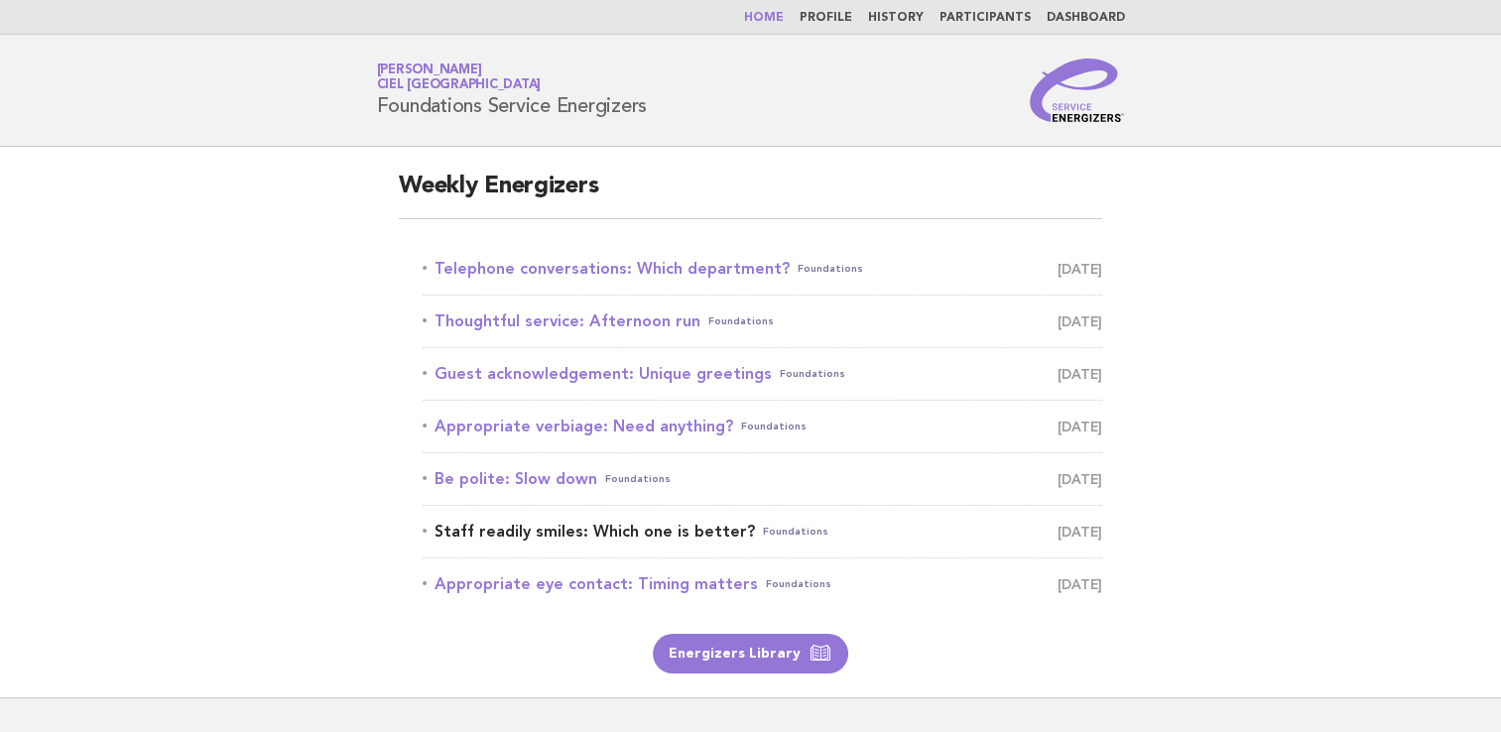
click at [698, 533] on link "Staff readily smiles: Which one is better? Foundations [DATE]" at bounding box center [763, 532] width 680 height 28
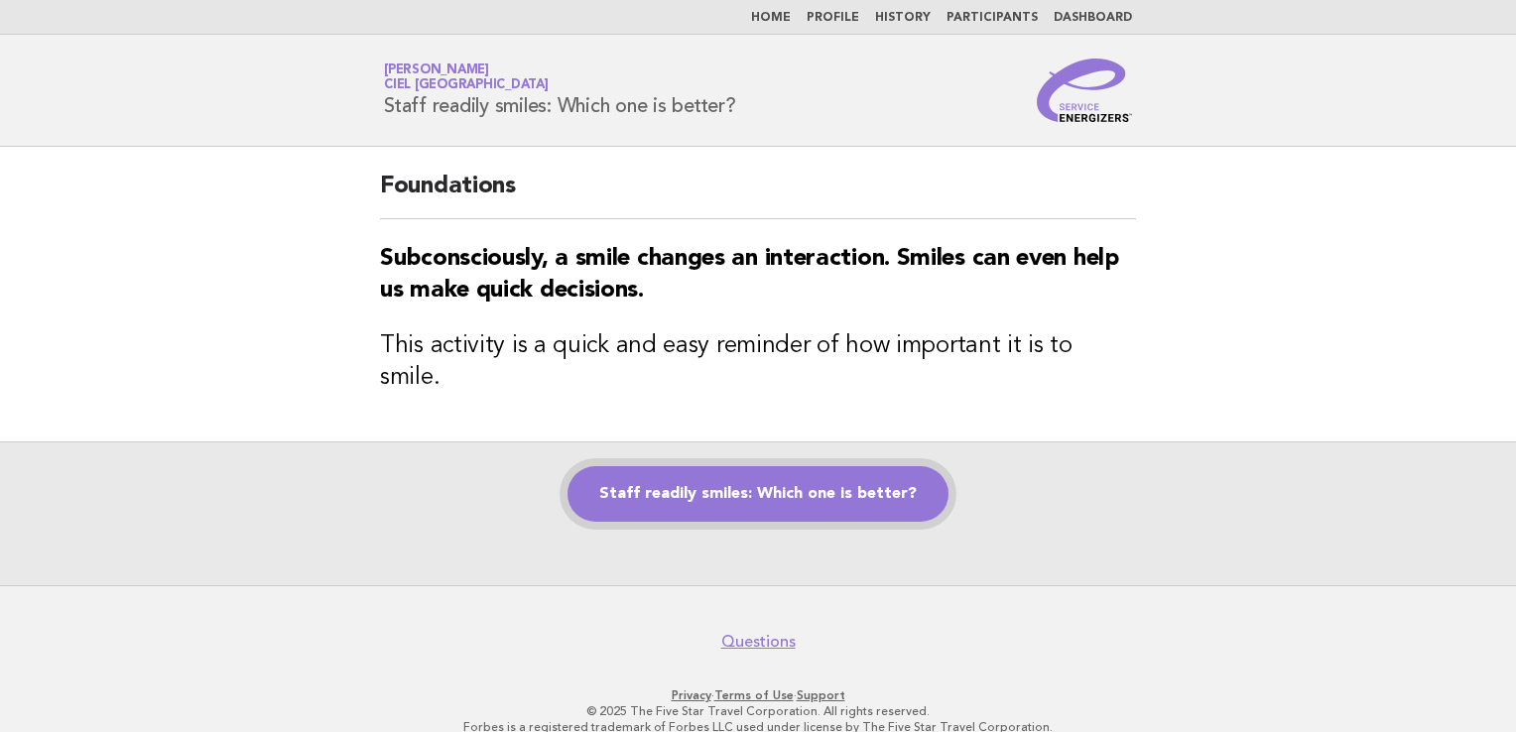
click at [742, 466] on link "Staff readily smiles: Which one is better?" at bounding box center [757, 494] width 381 height 56
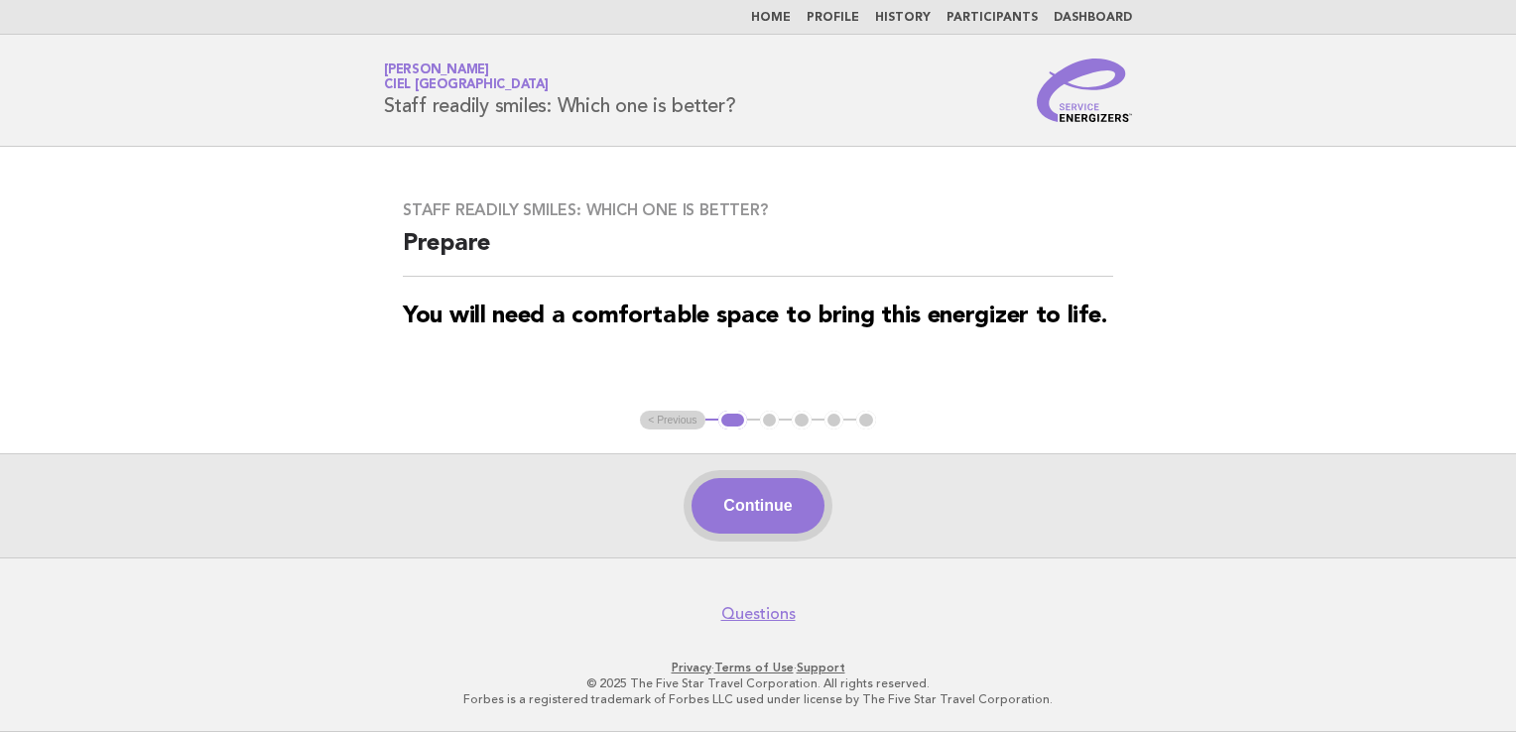
click at [802, 483] on button "Continue" at bounding box center [758, 506] width 132 height 56
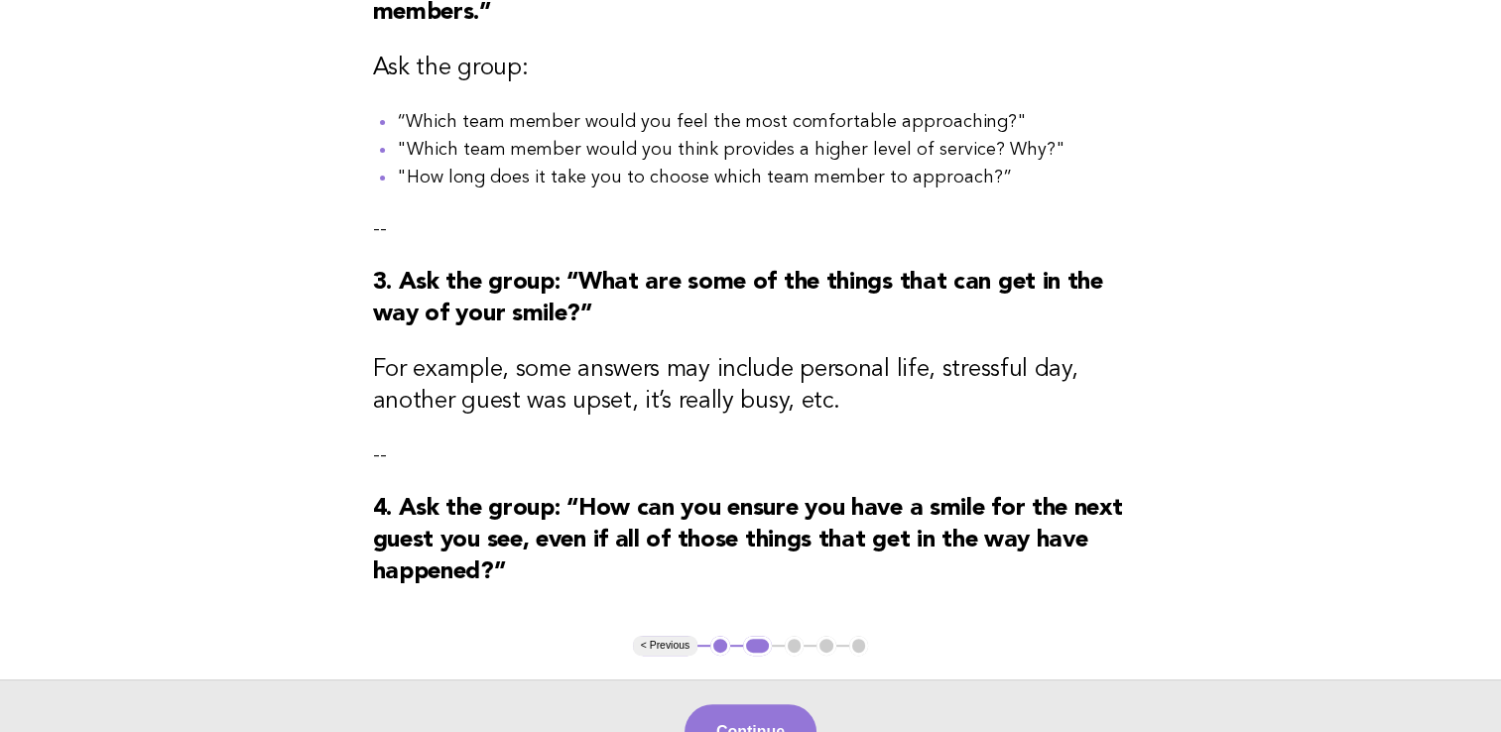
scroll to position [694, 0]
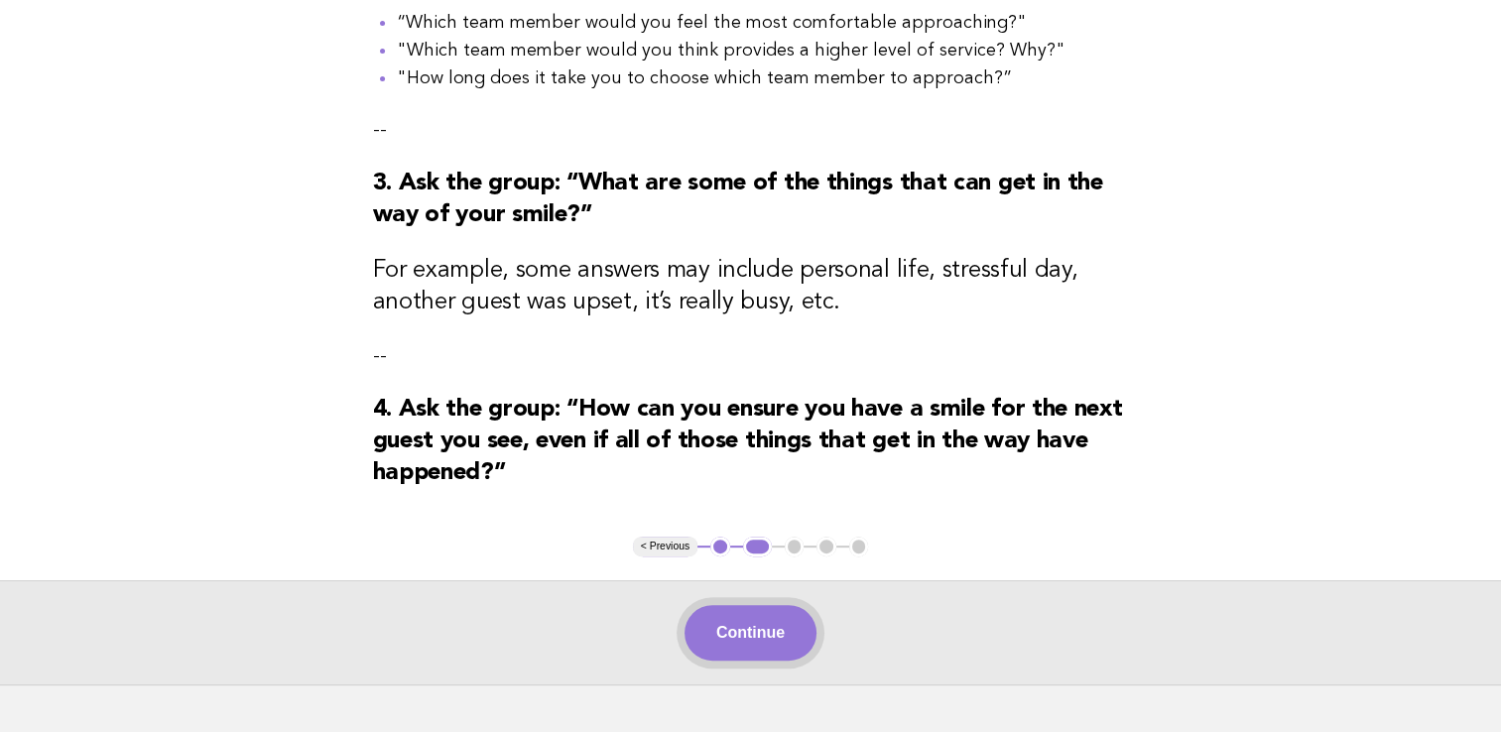
click at [693, 635] on button "Continue" at bounding box center [751, 633] width 132 height 56
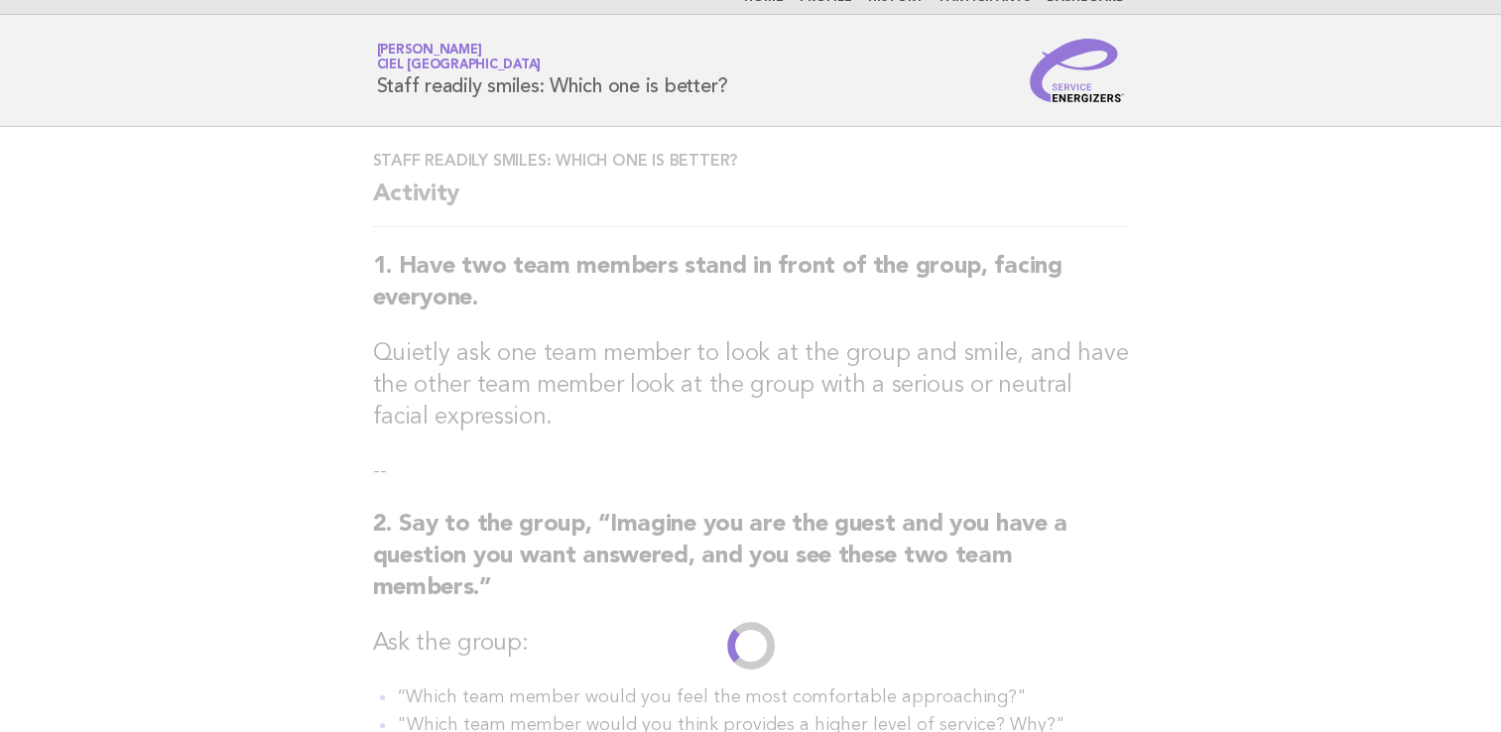
scroll to position [0, 0]
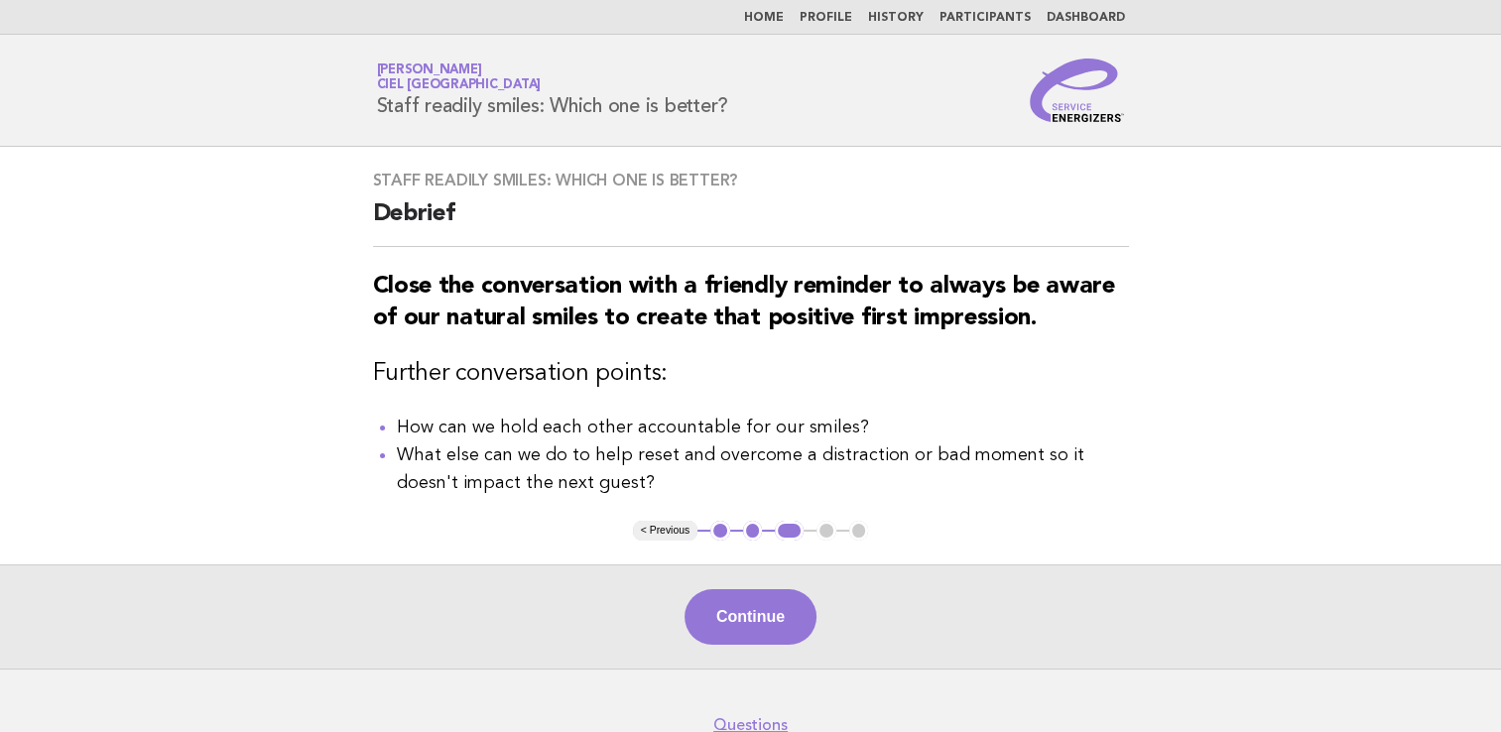
click at [1065, 114] on img at bounding box center [1077, 90] width 95 height 63
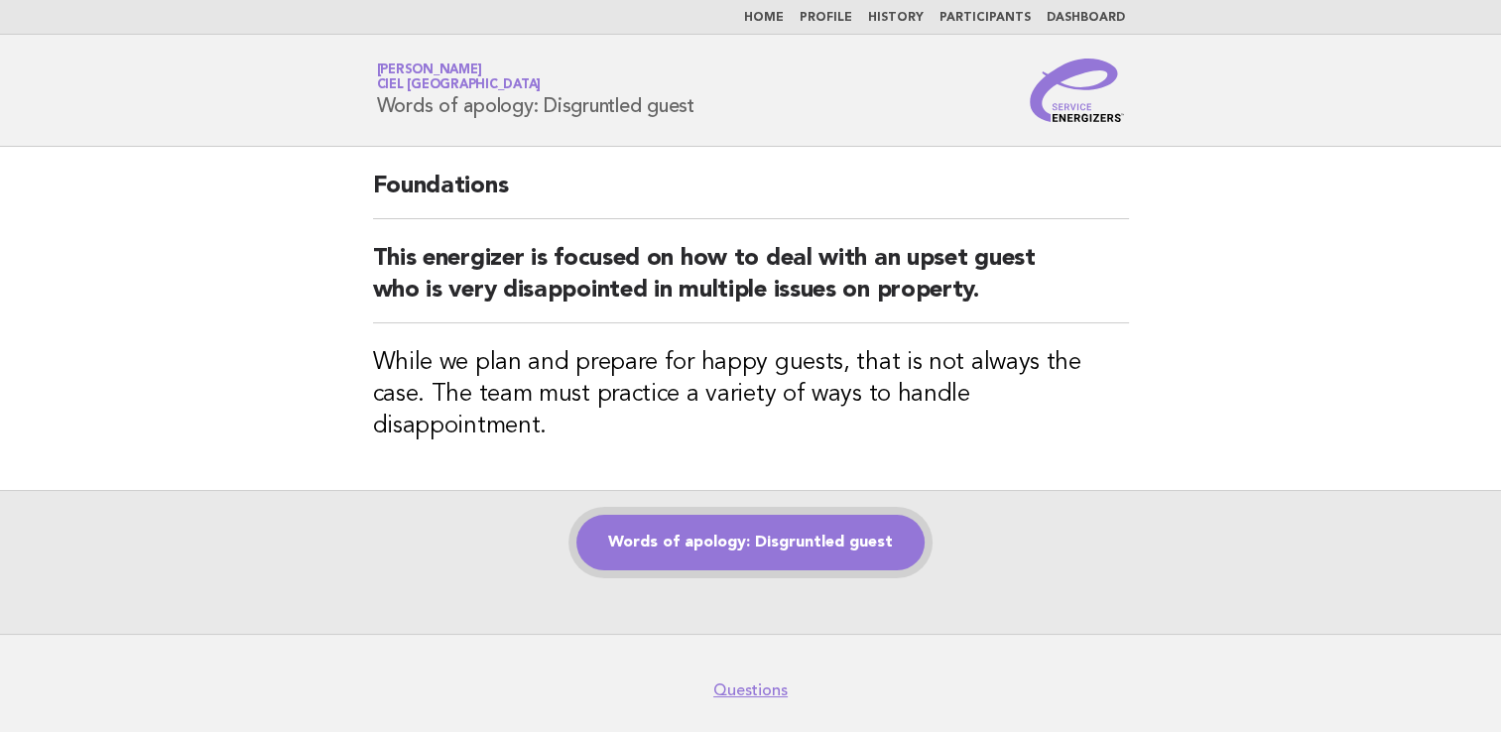
click at [870, 515] on link "Words of apology: Disgruntled guest" at bounding box center [750, 543] width 348 height 56
